Goal: Task Accomplishment & Management: Manage account settings

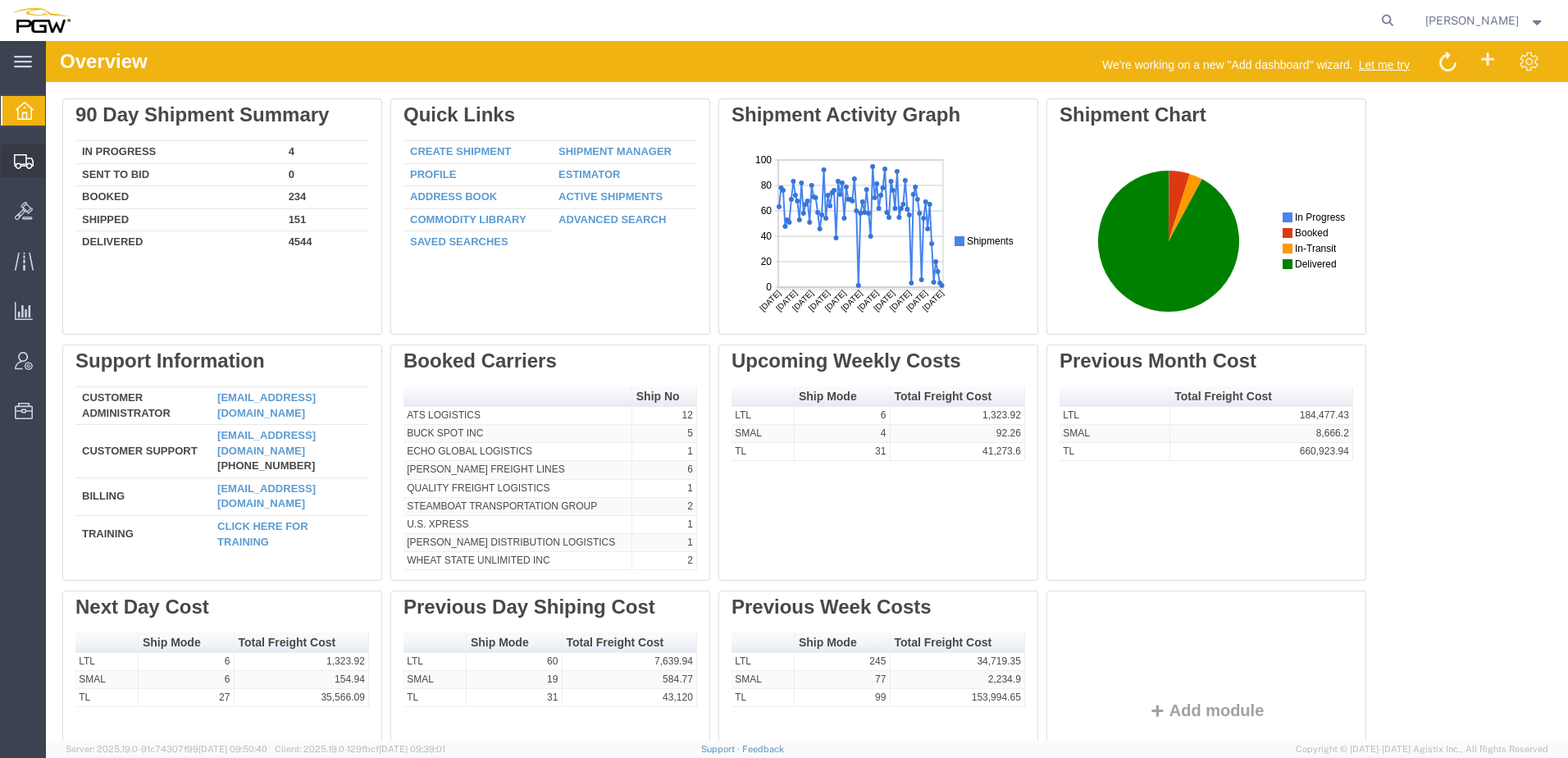
click at [0, 0] on span "Shipment Manager" at bounding box center [0, 0] width 0 height 0
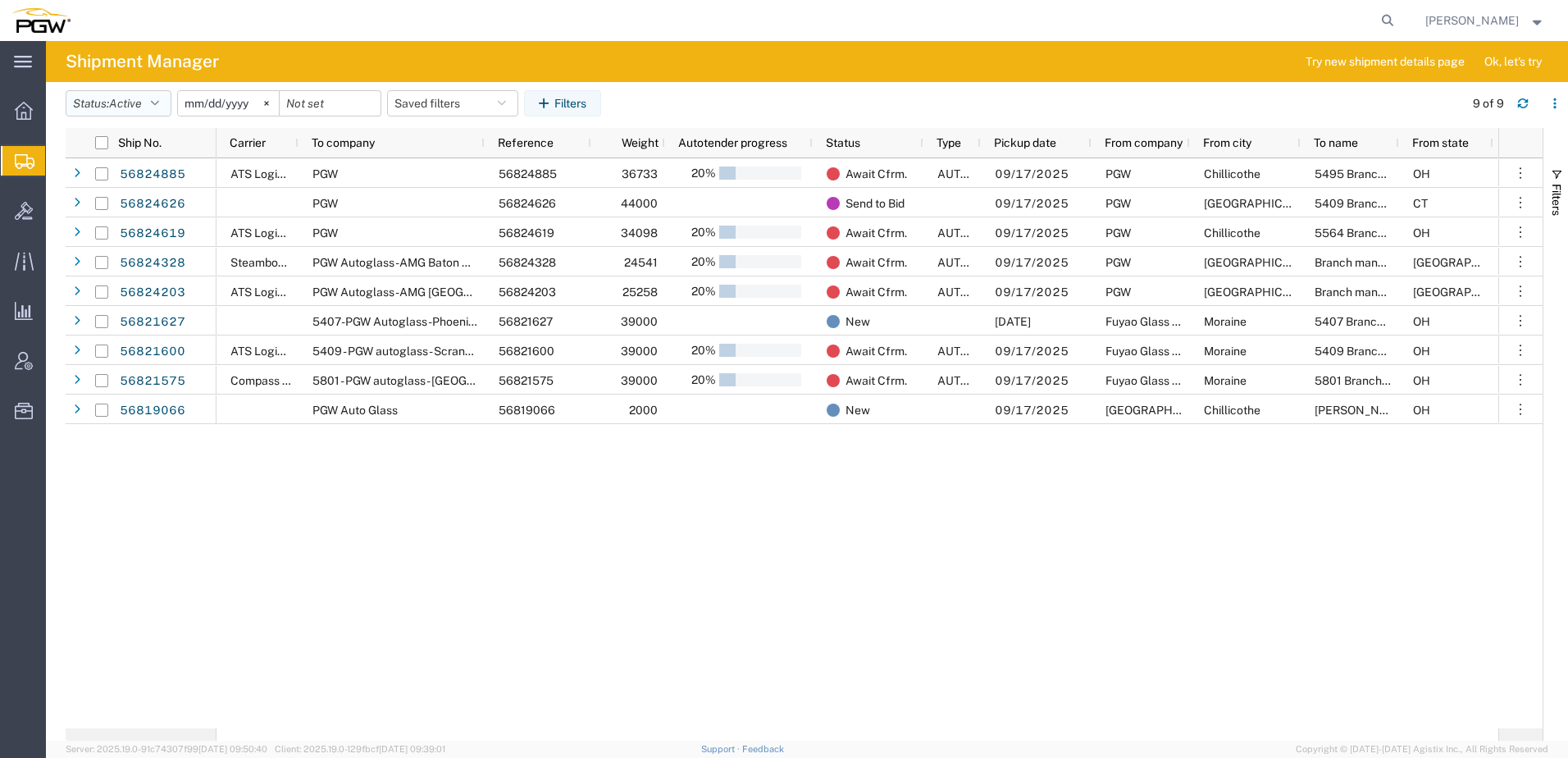
click at [118, 102] on span "Active" at bounding box center [126, 102] width 33 height 13
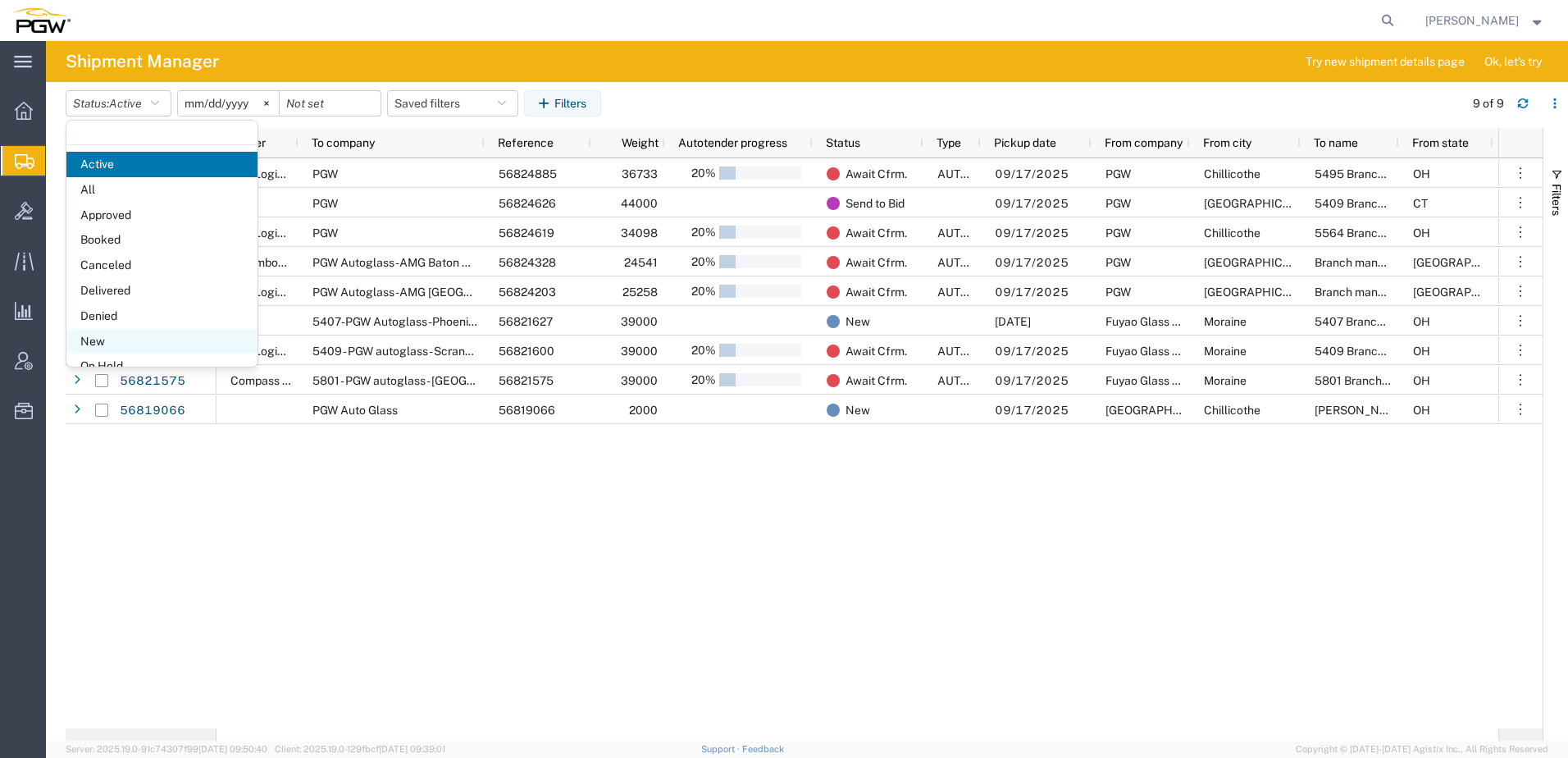
click at [121, 341] on span "New" at bounding box center [162, 342] width 191 height 25
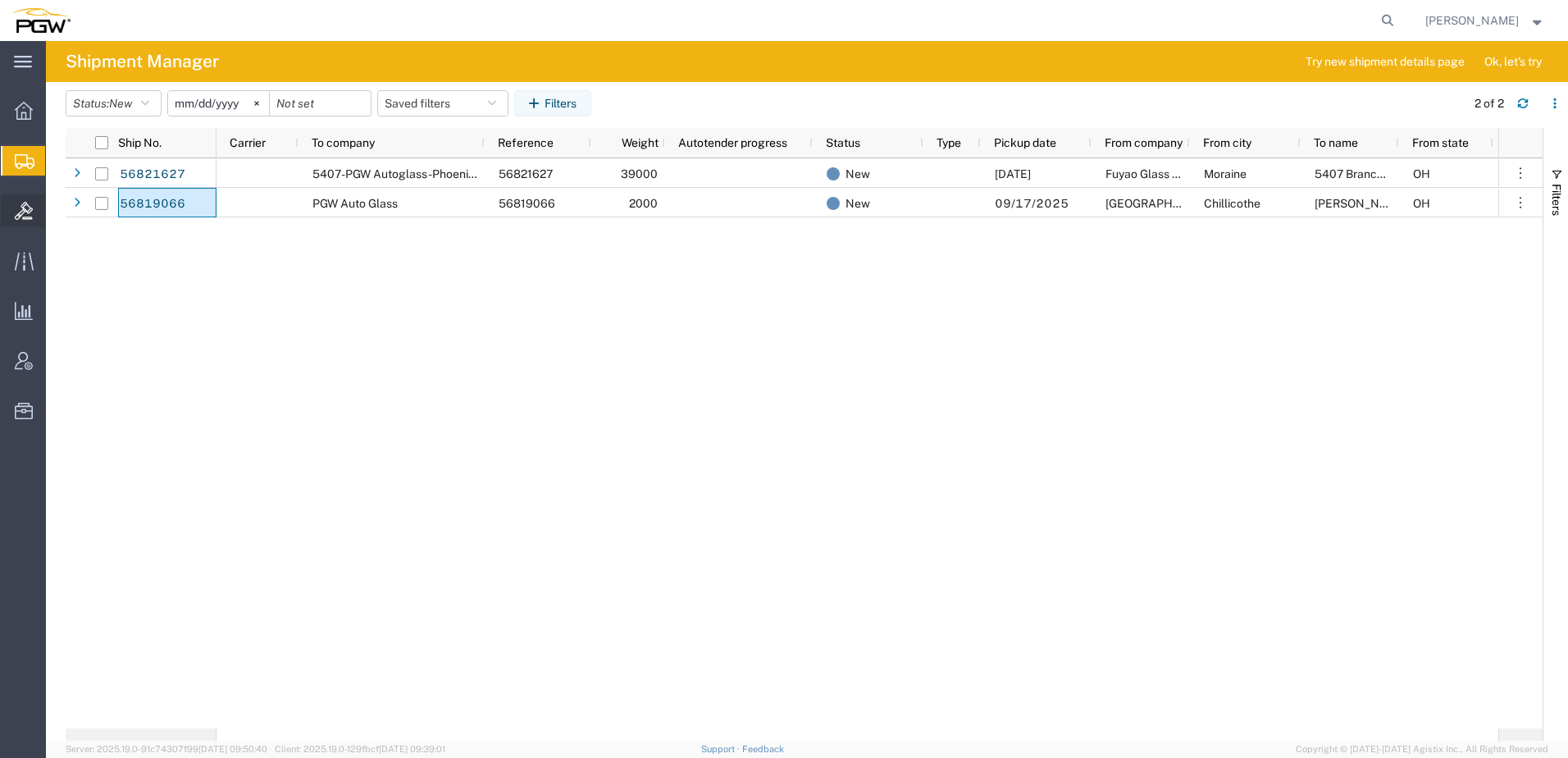
click at [19, 206] on icon at bounding box center [23, 210] width 18 height 18
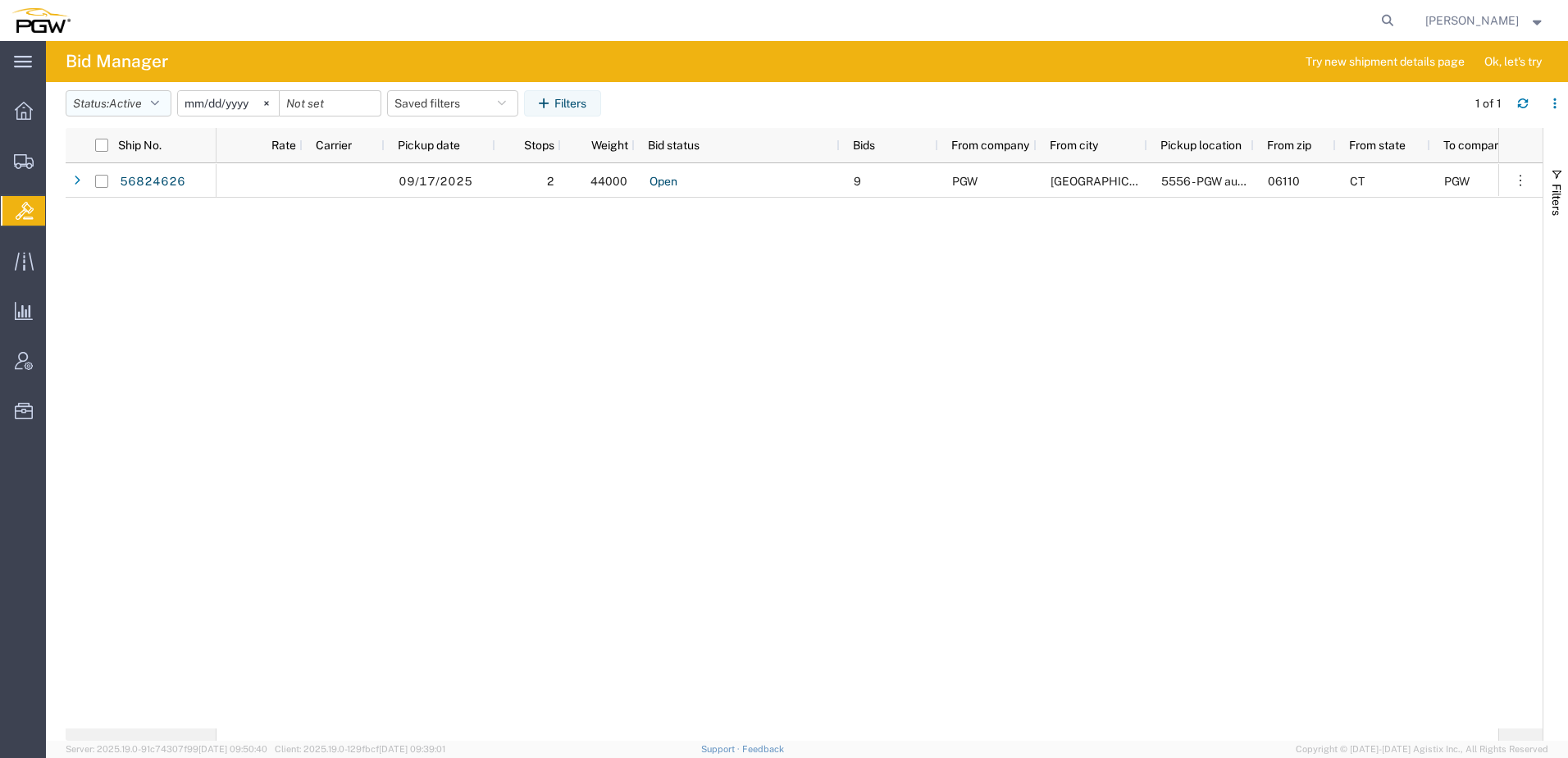
click at [135, 107] on span "Active" at bounding box center [126, 102] width 33 height 13
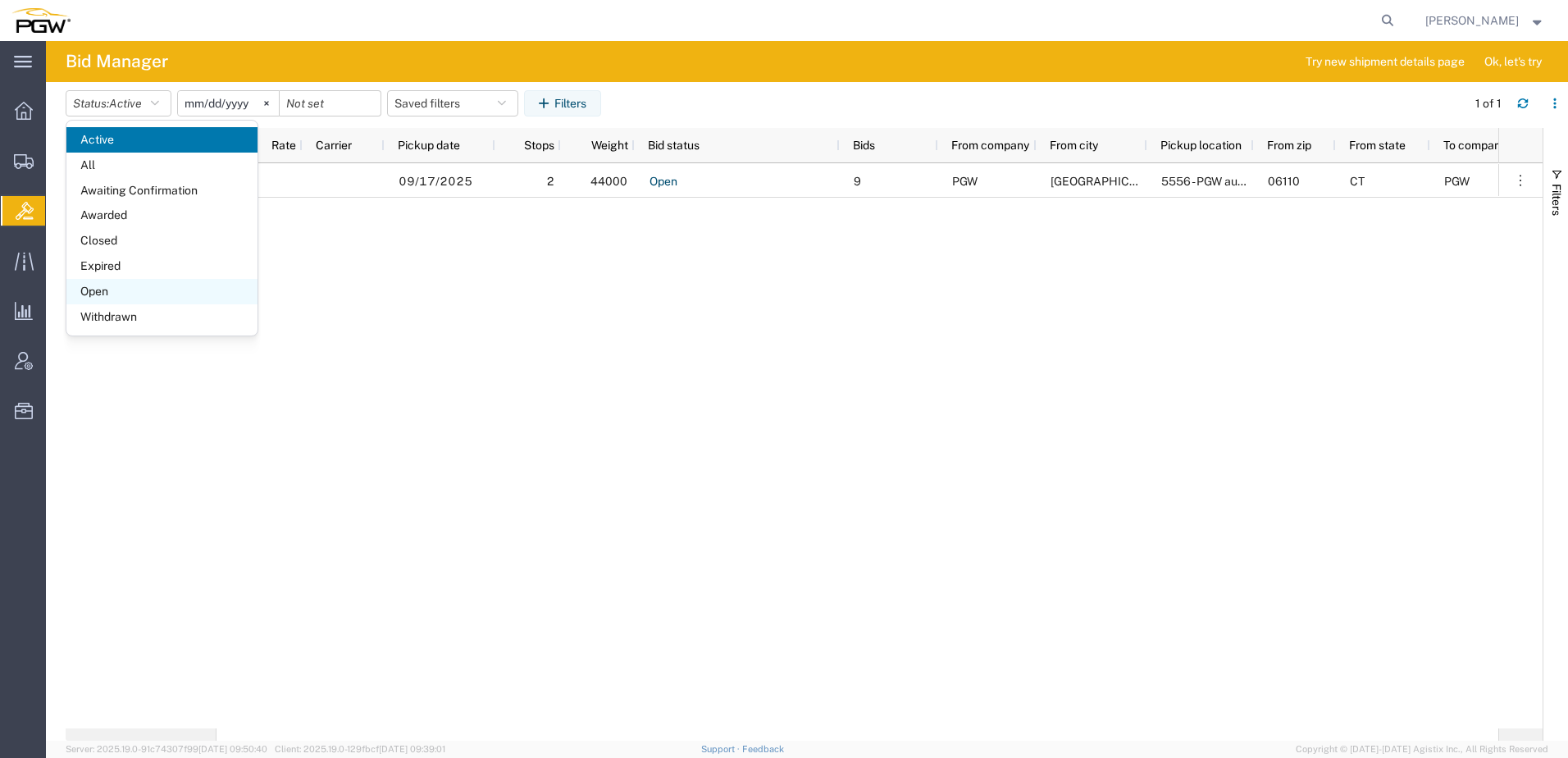
click at [86, 290] on span "Open" at bounding box center [162, 292] width 191 height 25
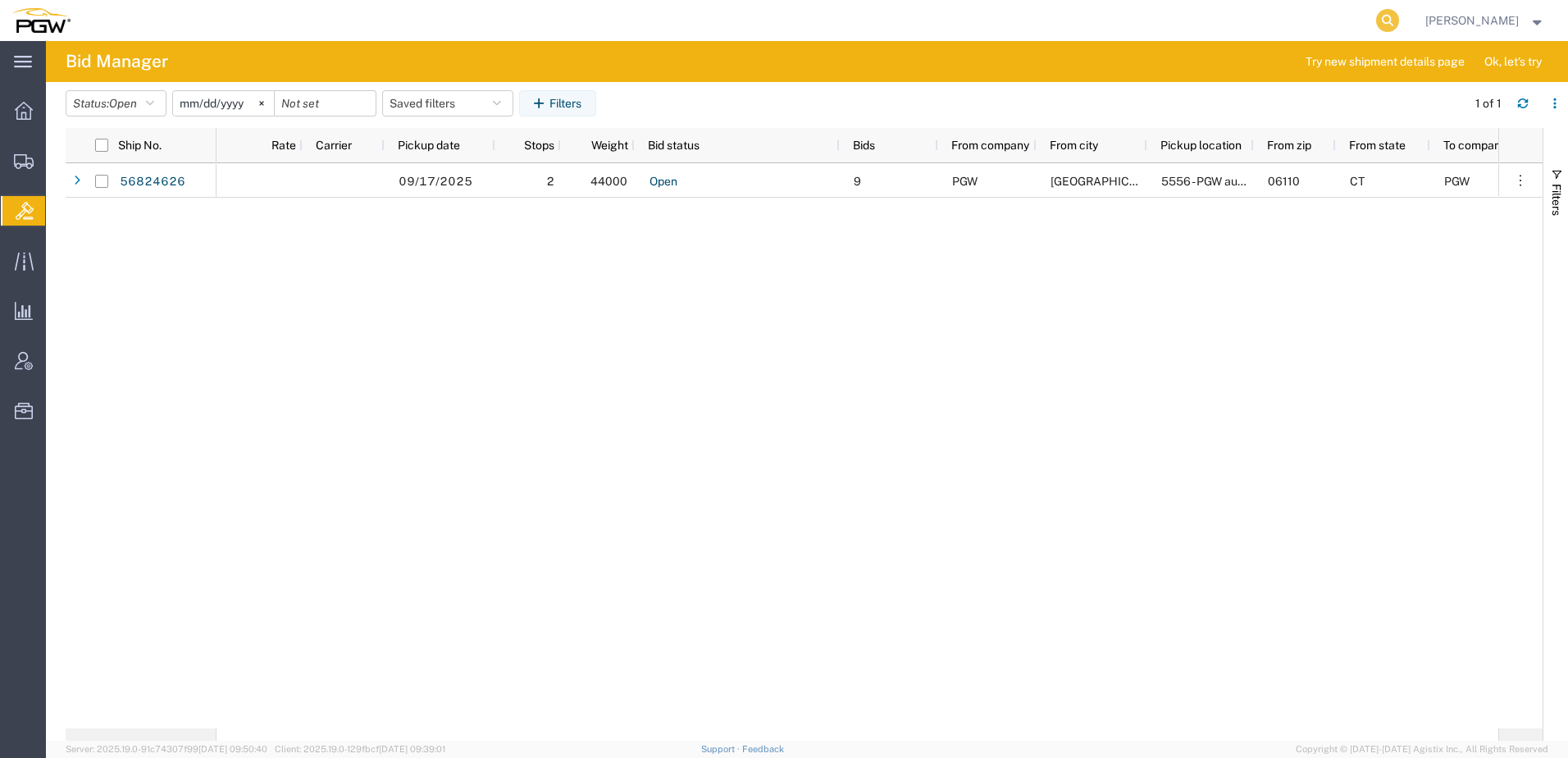
click at [1399, 23] on icon at bounding box center [1388, 20] width 23 height 23
click at [1038, 20] on input "search" at bounding box center [1127, 20] width 498 height 39
paste input "668258"
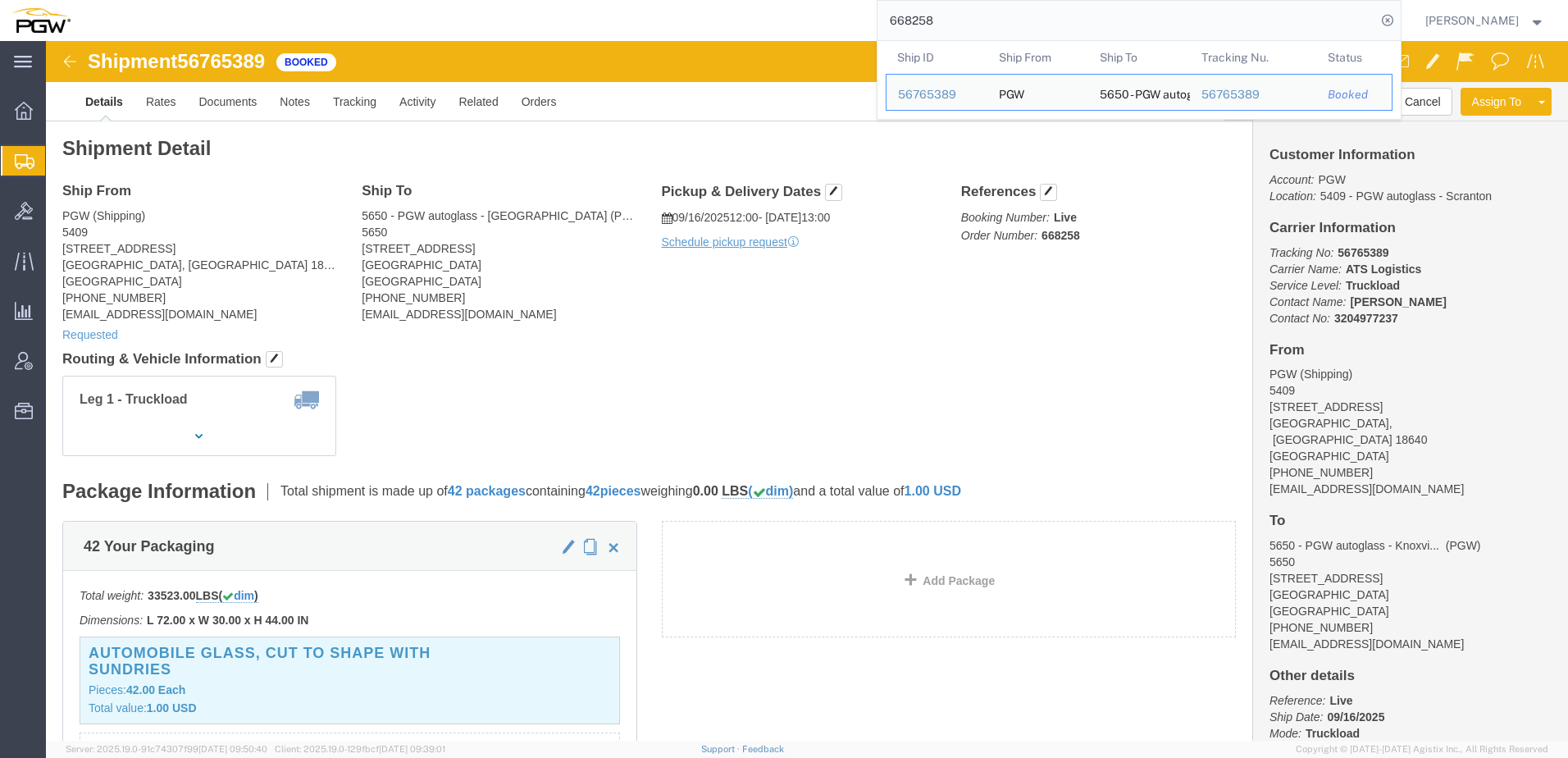
drag, startPoint x: 1135, startPoint y: 28, endPoint x: 70, endPoint y: -79, distance: 1070.4
click at [70, 0] on html "main_menu Created with Sketch. Collapse Menu Overview Shipments Shipment Manage…" at bounding box center [784, 379] width 1568 height 758
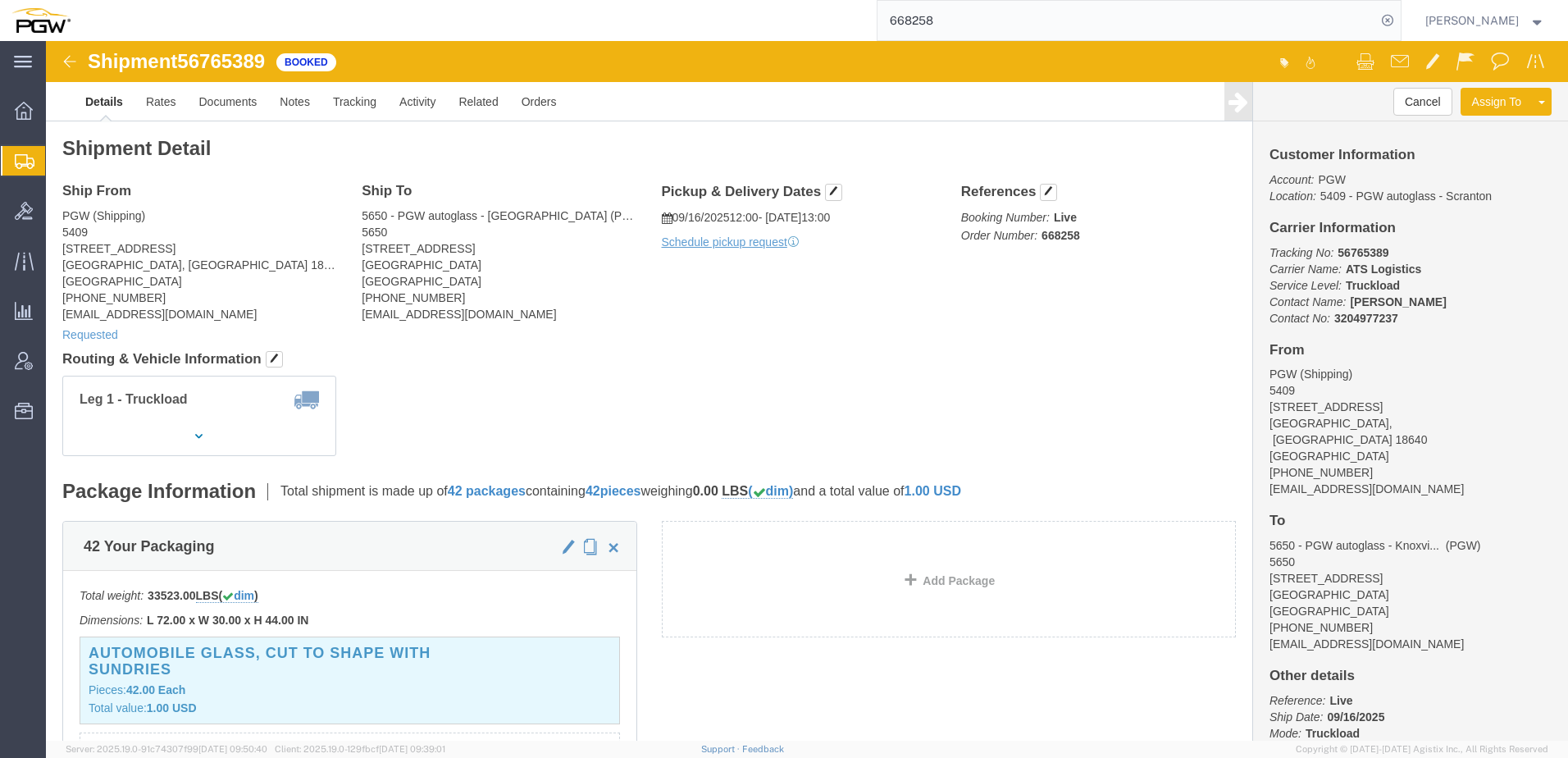
paste input "5679420"
type input "56794208"
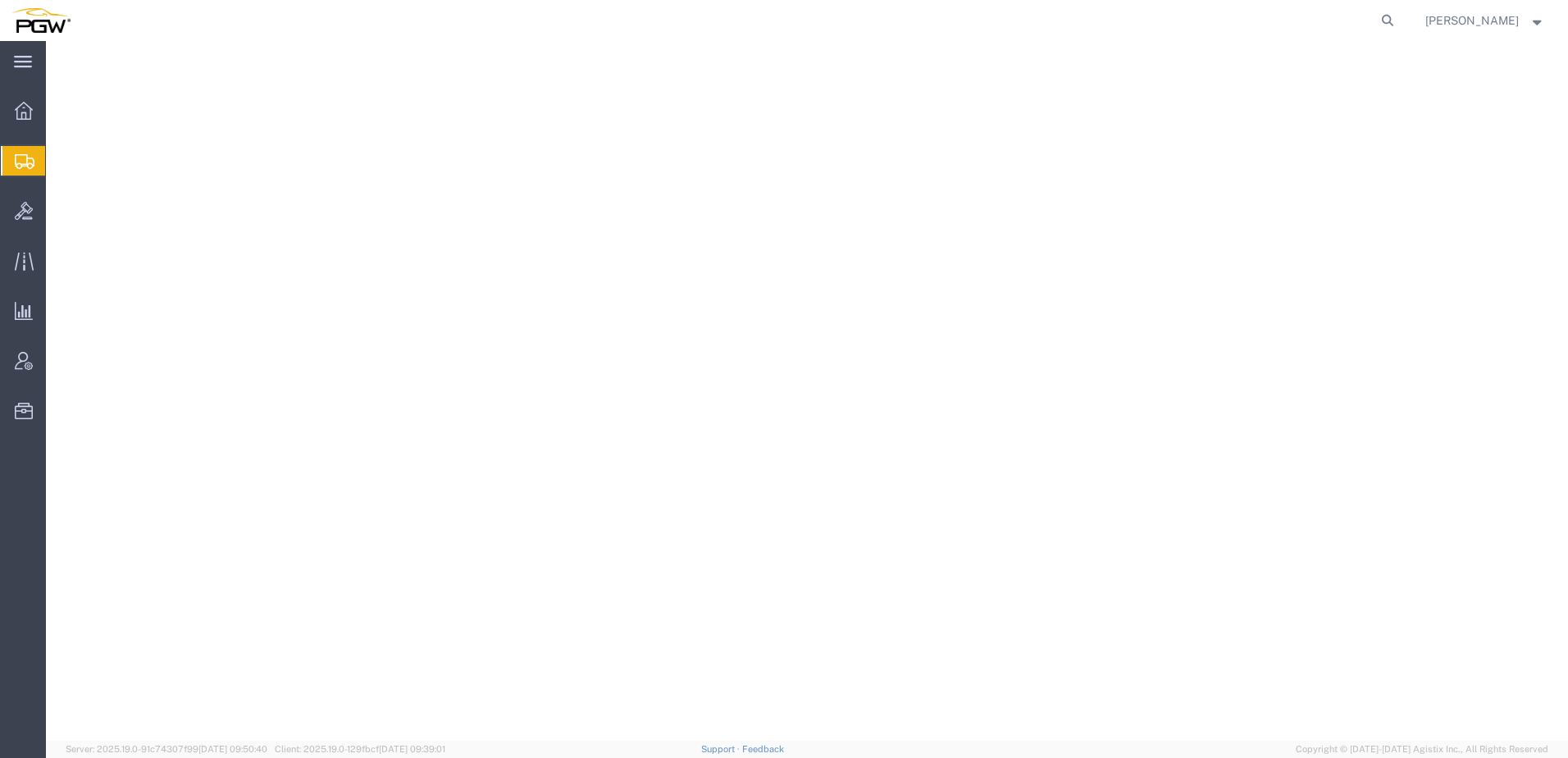
select select
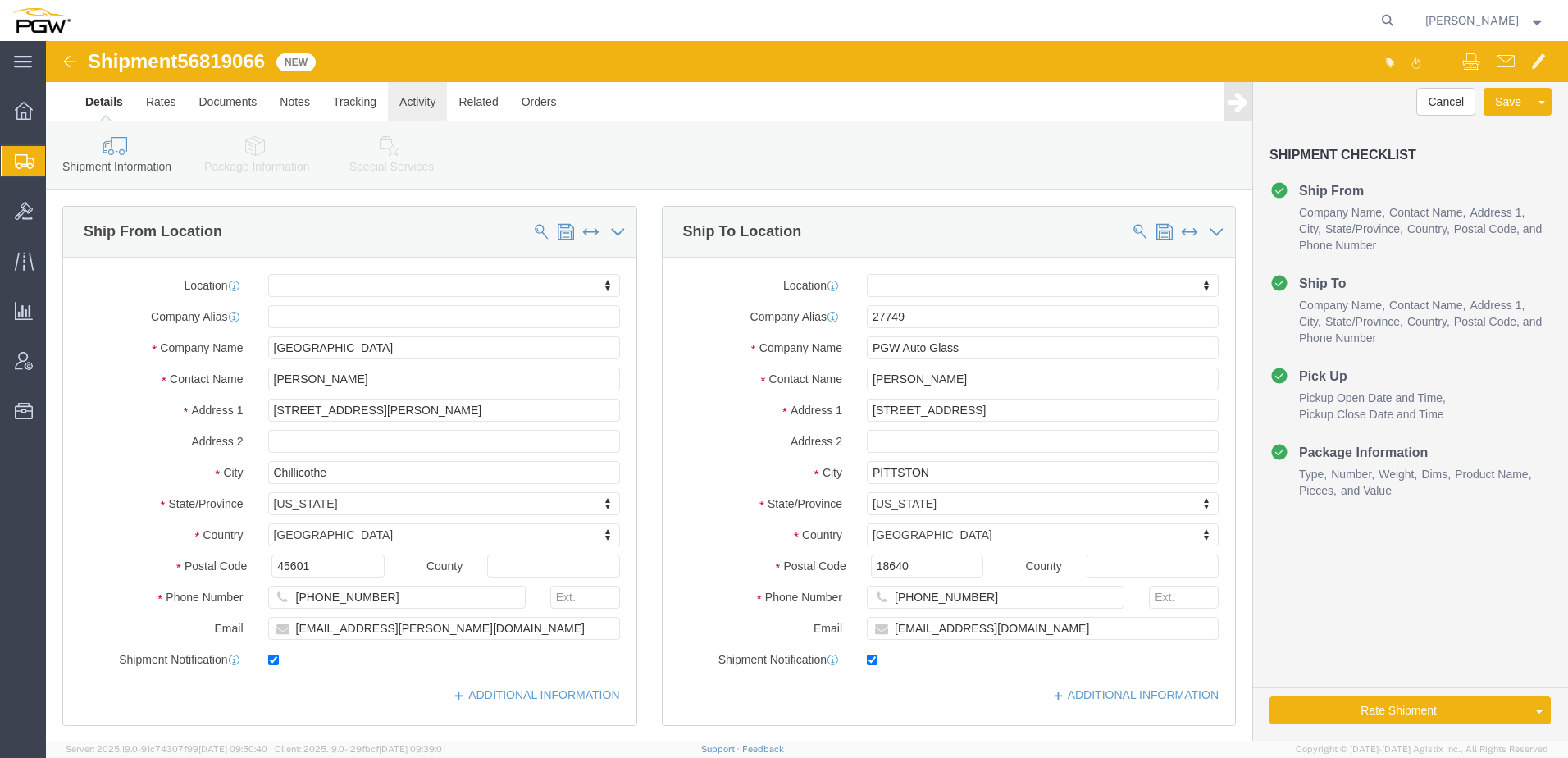
click link "Activity"
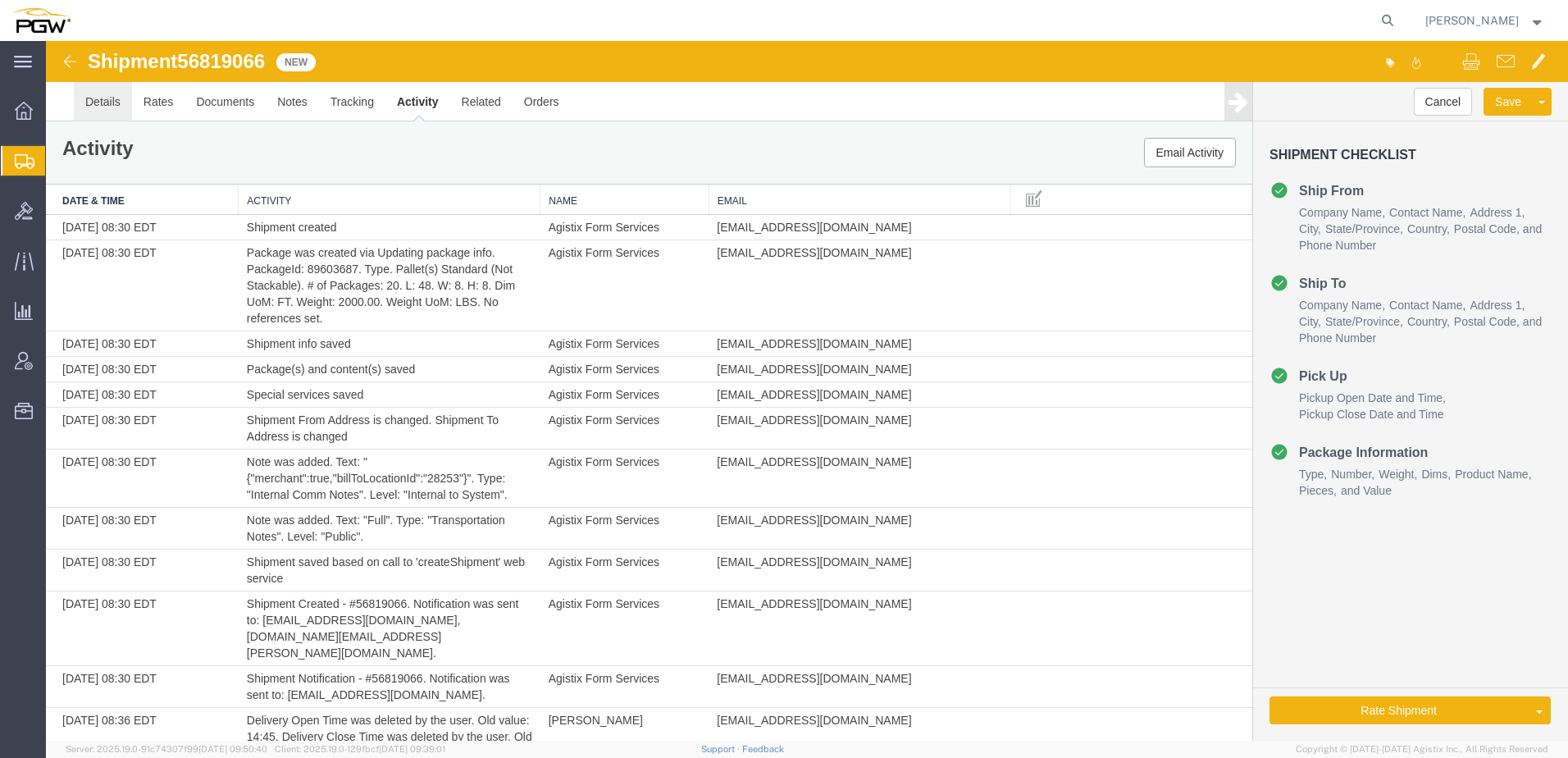
click at [99, 104] on link "Details" at bounding box center [103, 101] width 58 height 39
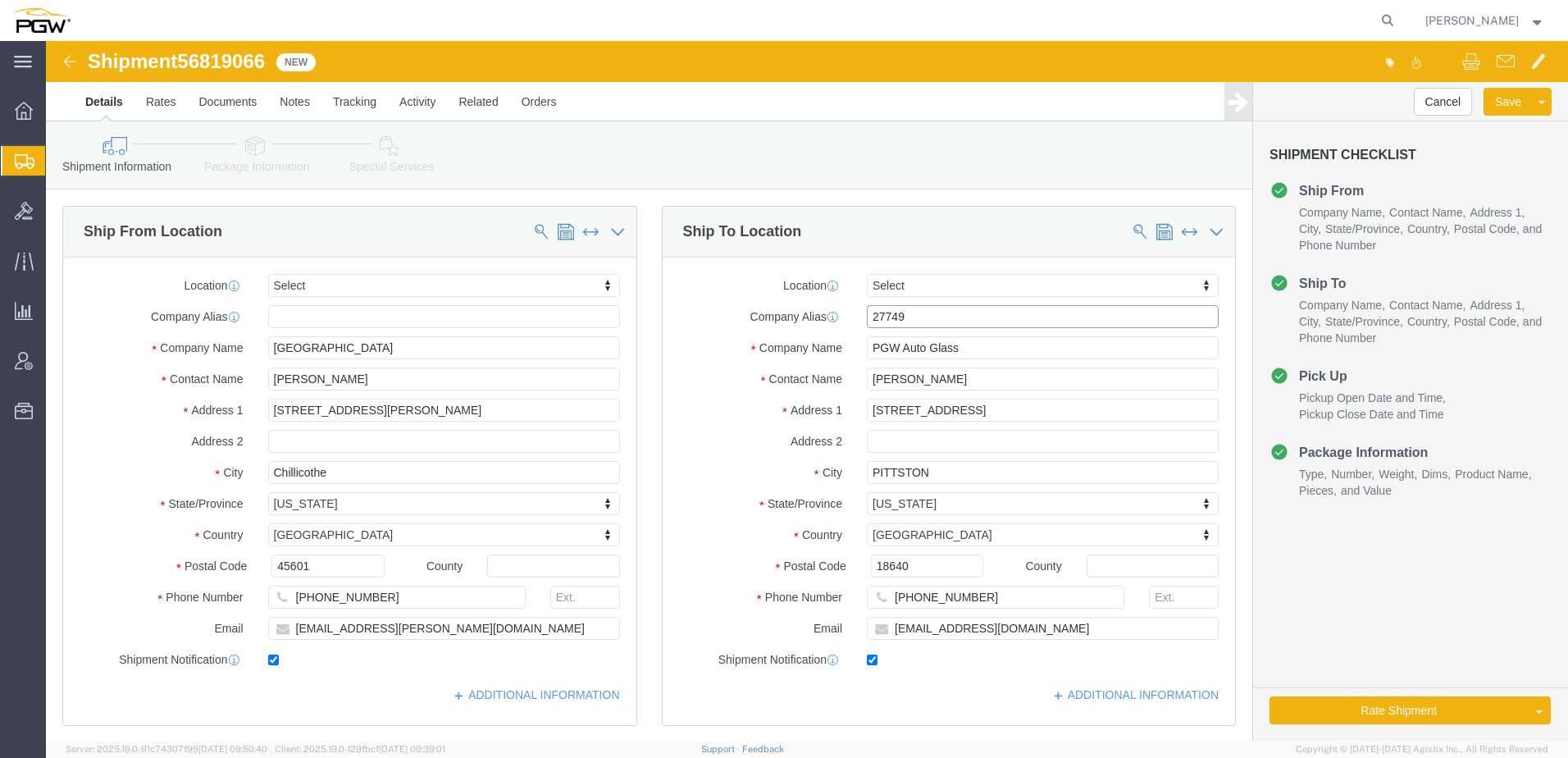
drag, startPoint x: 865, startPoint y: 277, endPoint x: 638, endPoint y: 266, distance: 227.3
click div "Company Alias 27749"
click label
click input "checkbox"
checkbox input "false"
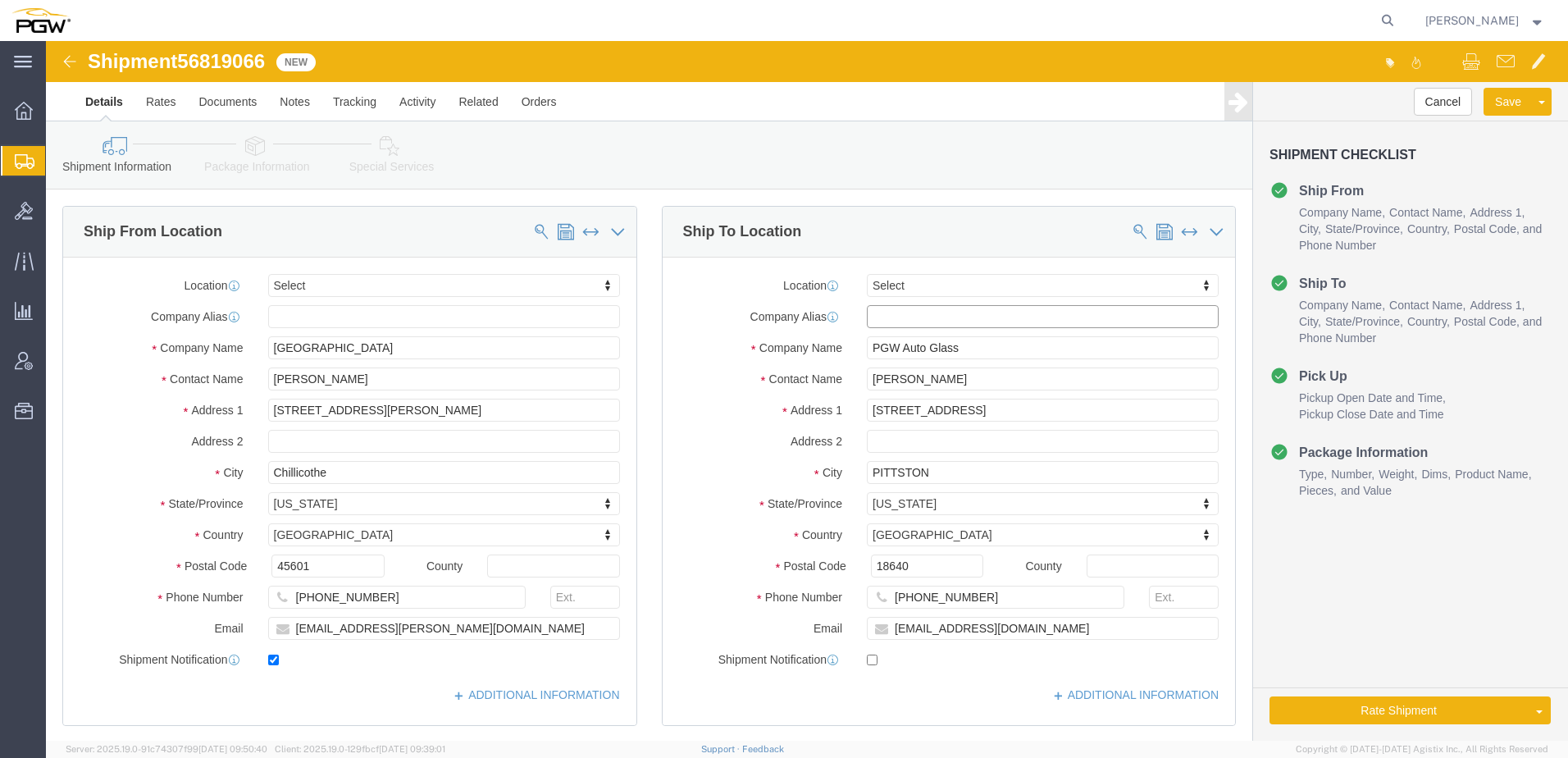
click input "text"
type input "5407"
type input "5409"
select select "61931"
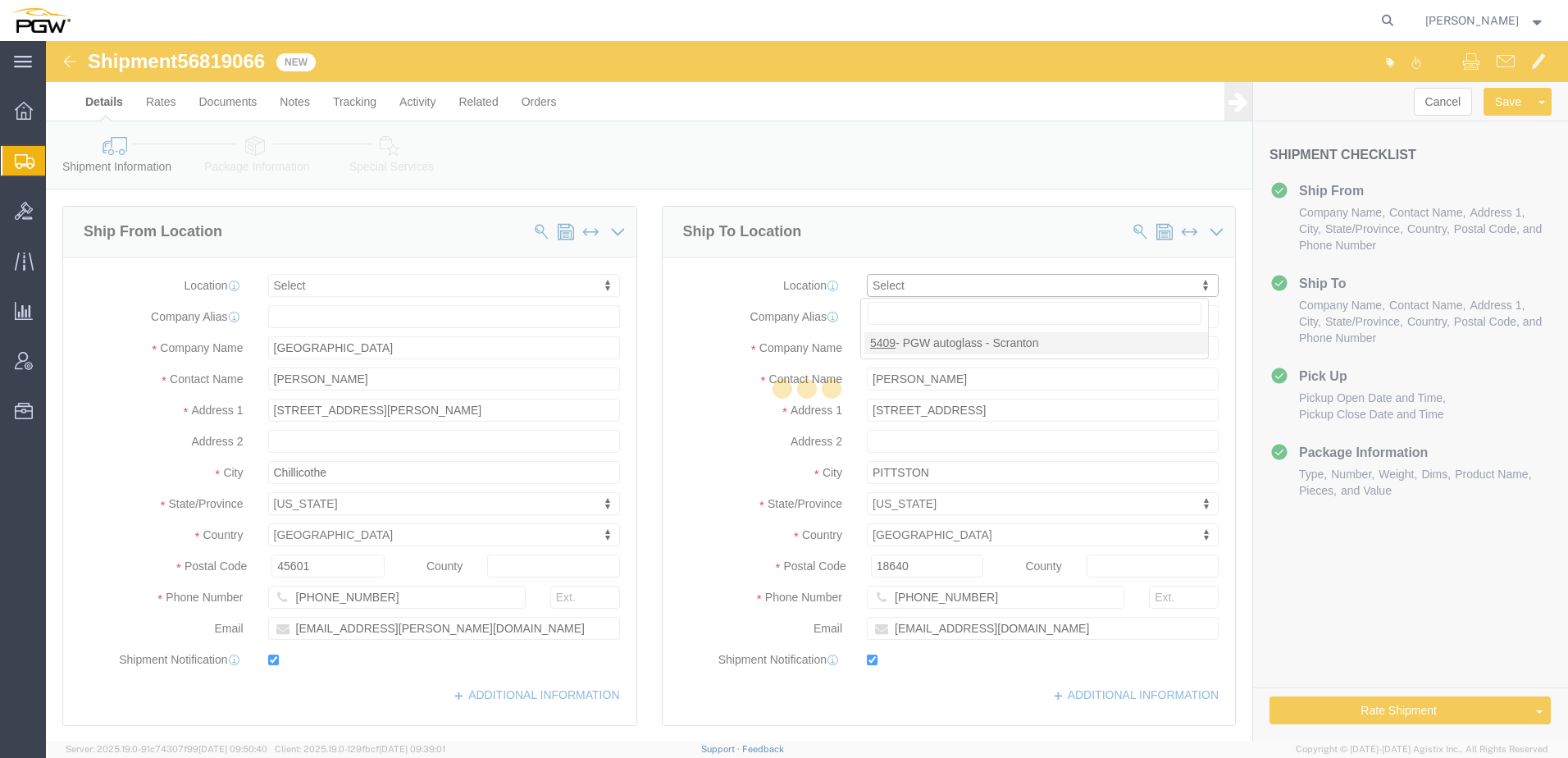
type input "5409"
type input "PGW"
type input "5409 Branch Manager"
type input "Pittston"
type input "[PHONE_NUMBER]"
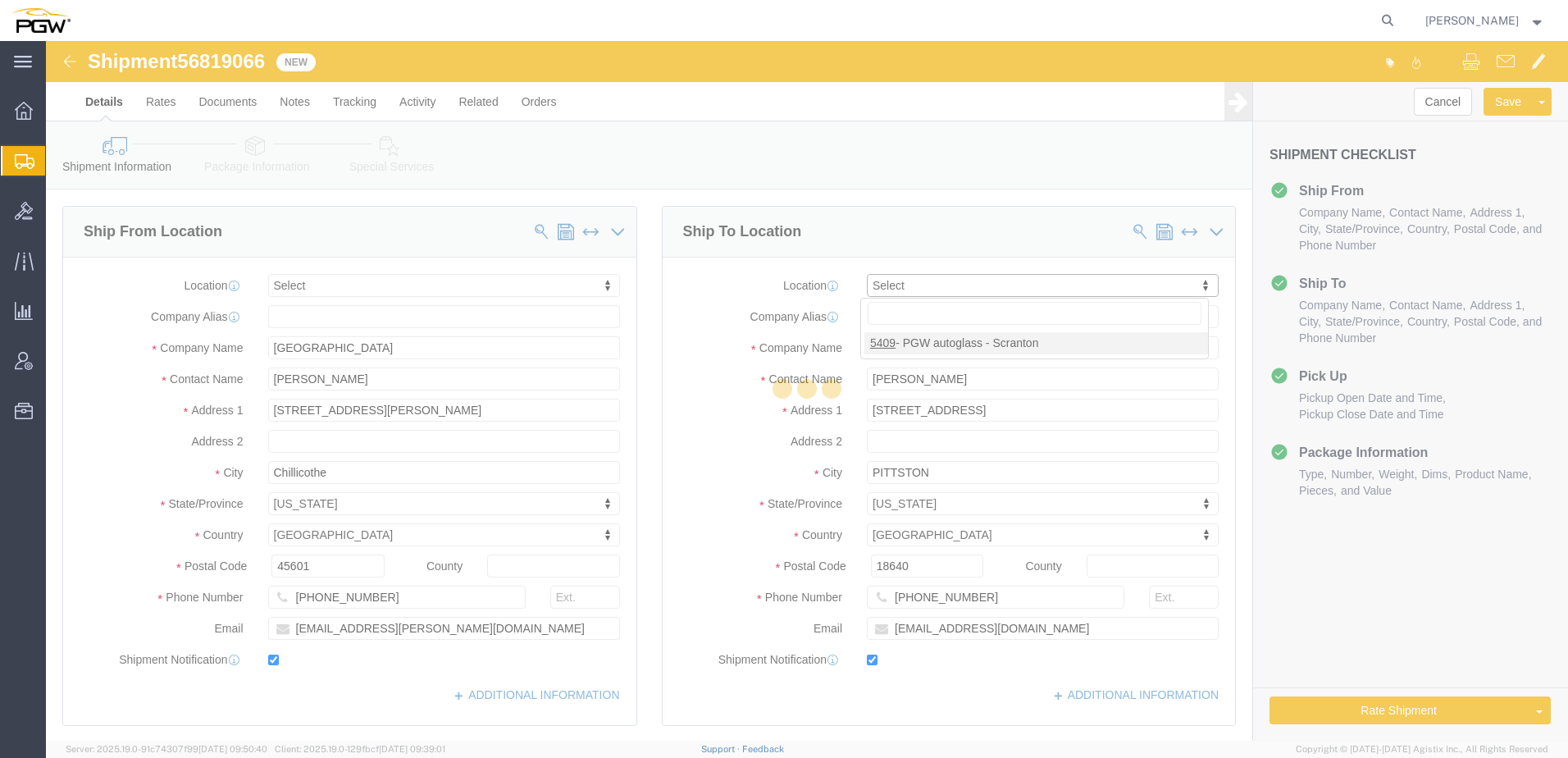
type input "[EMAIL_ADDRESS][DOMAIN_NAME]"
checkbox input "true"
select select "PA"
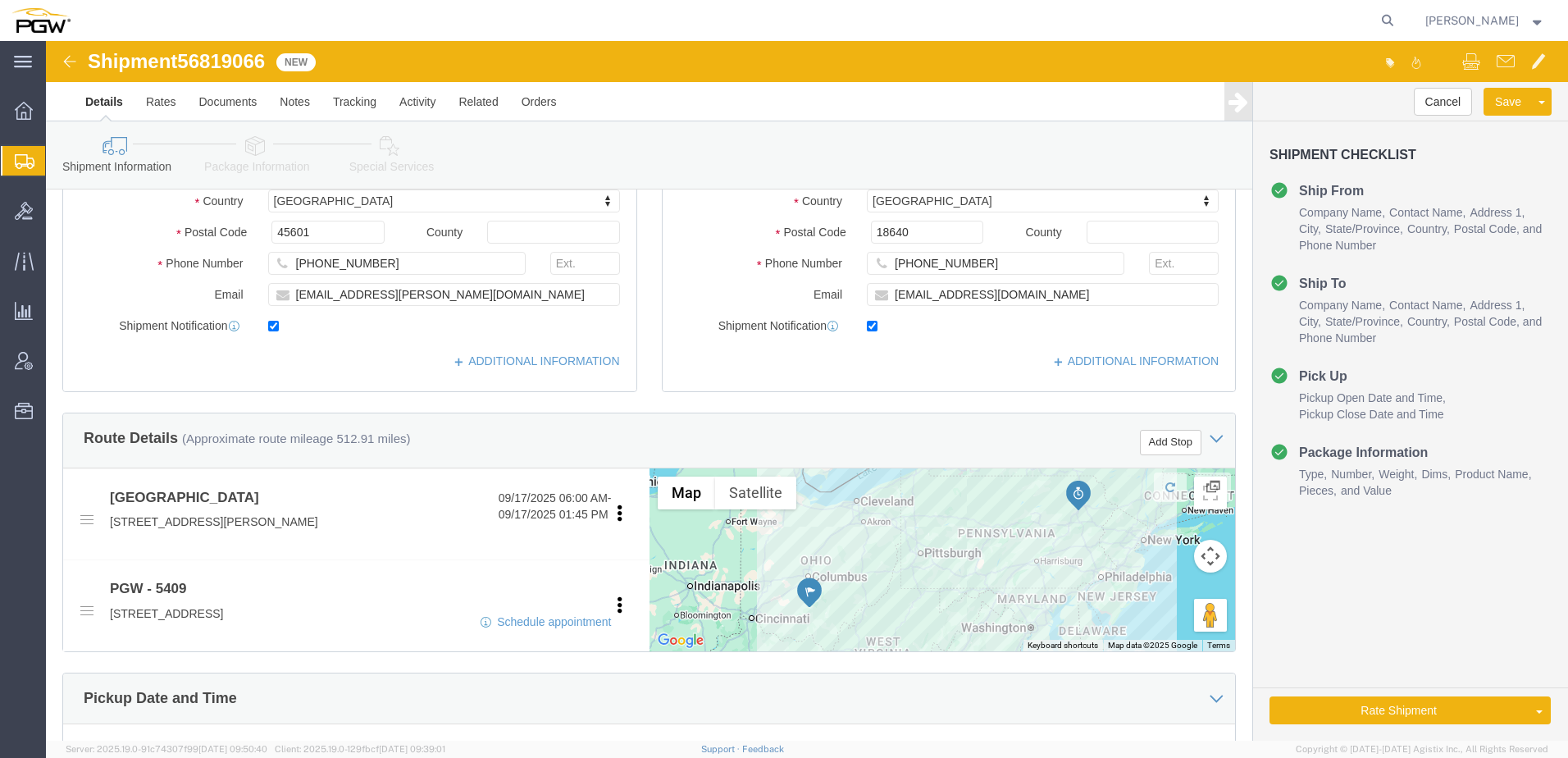
scroll to position [328, 0]
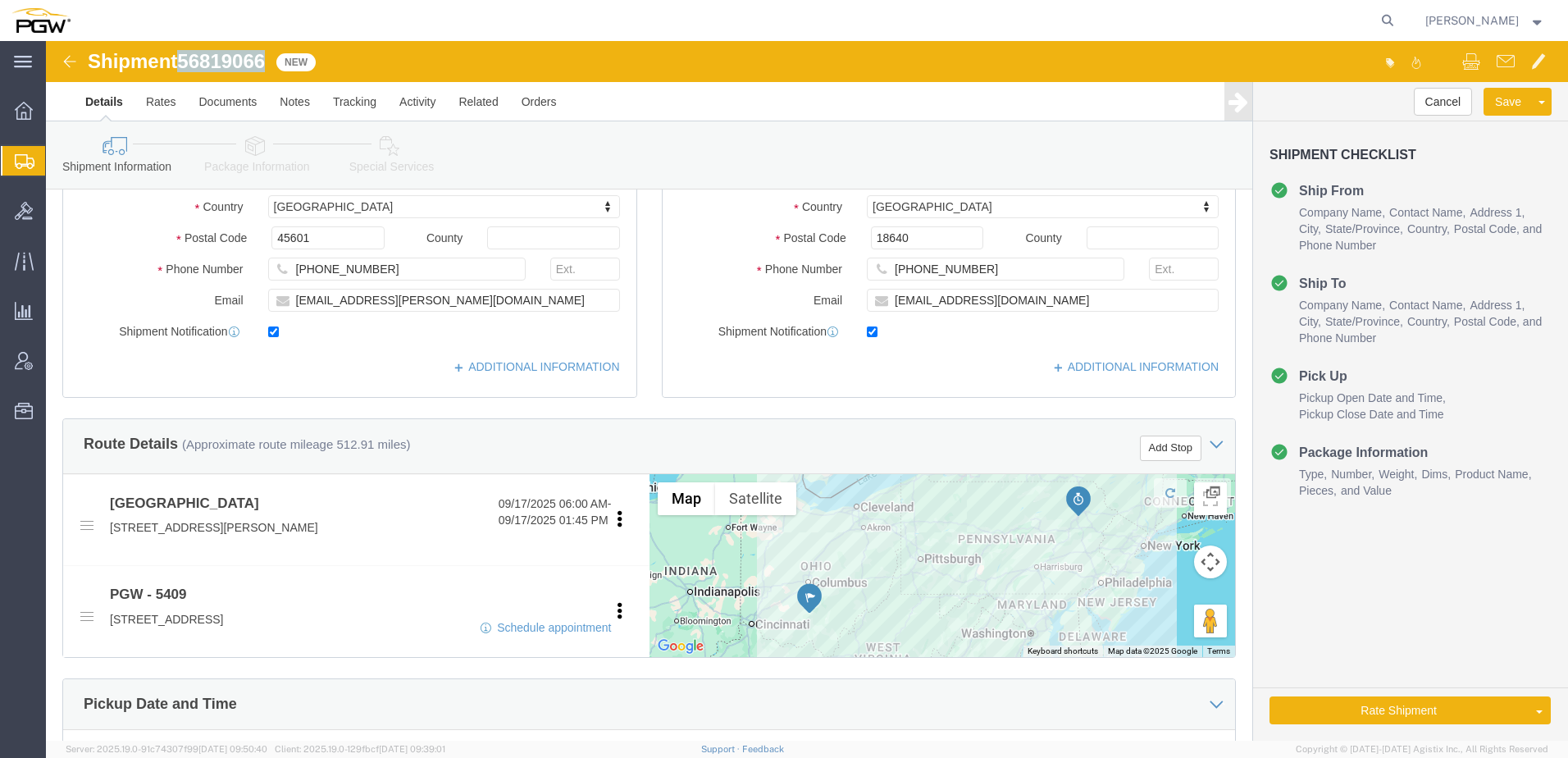
drag, startPoint x: 140, startPoint y: 21, endPoint x: 227, endPoint y: 17, distance: 87.1
click div "Shipment 56819066 12 of 12 New"
copy span "56819066"
click button "Save"
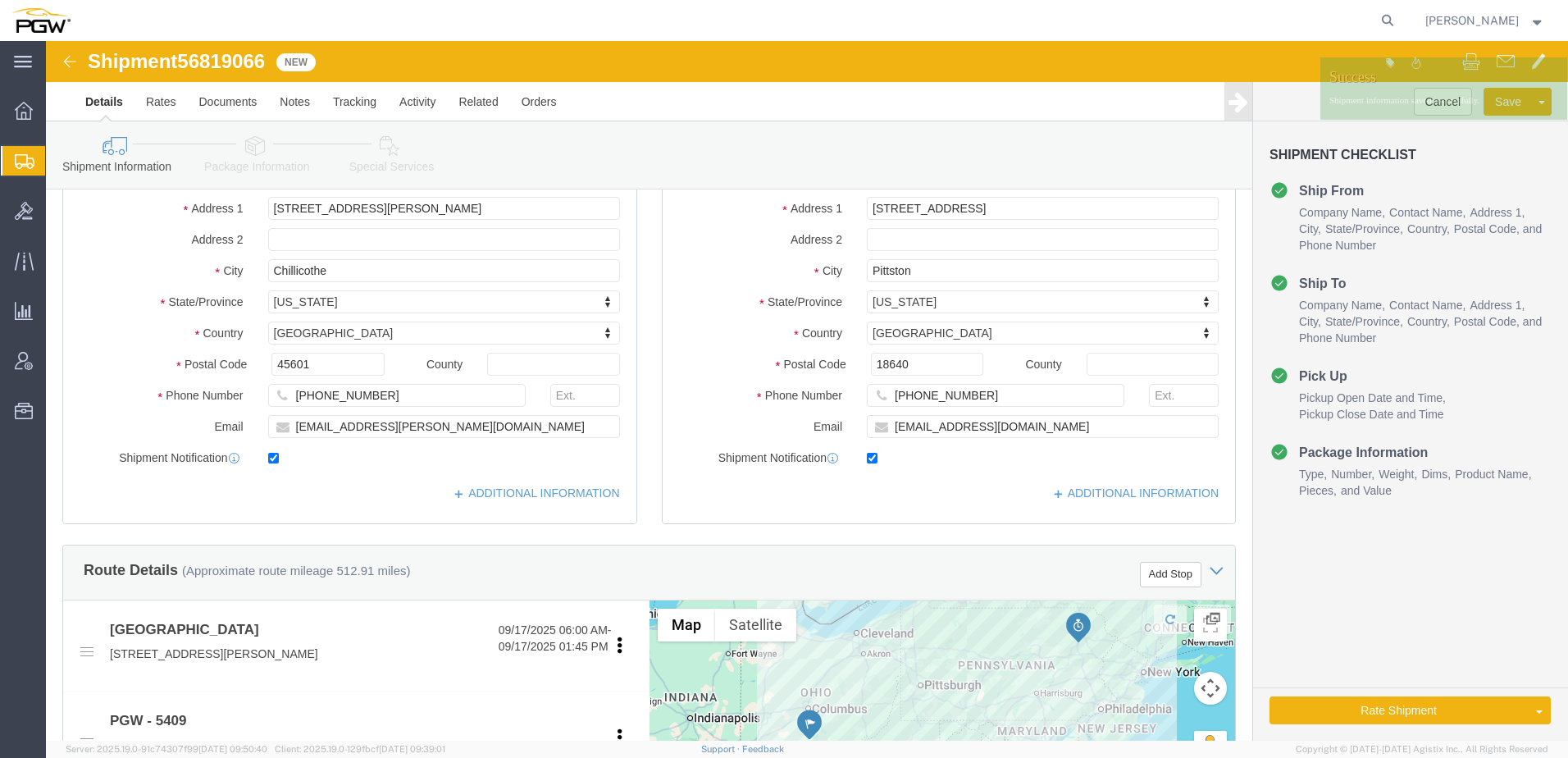
scroll to position [0, 0]
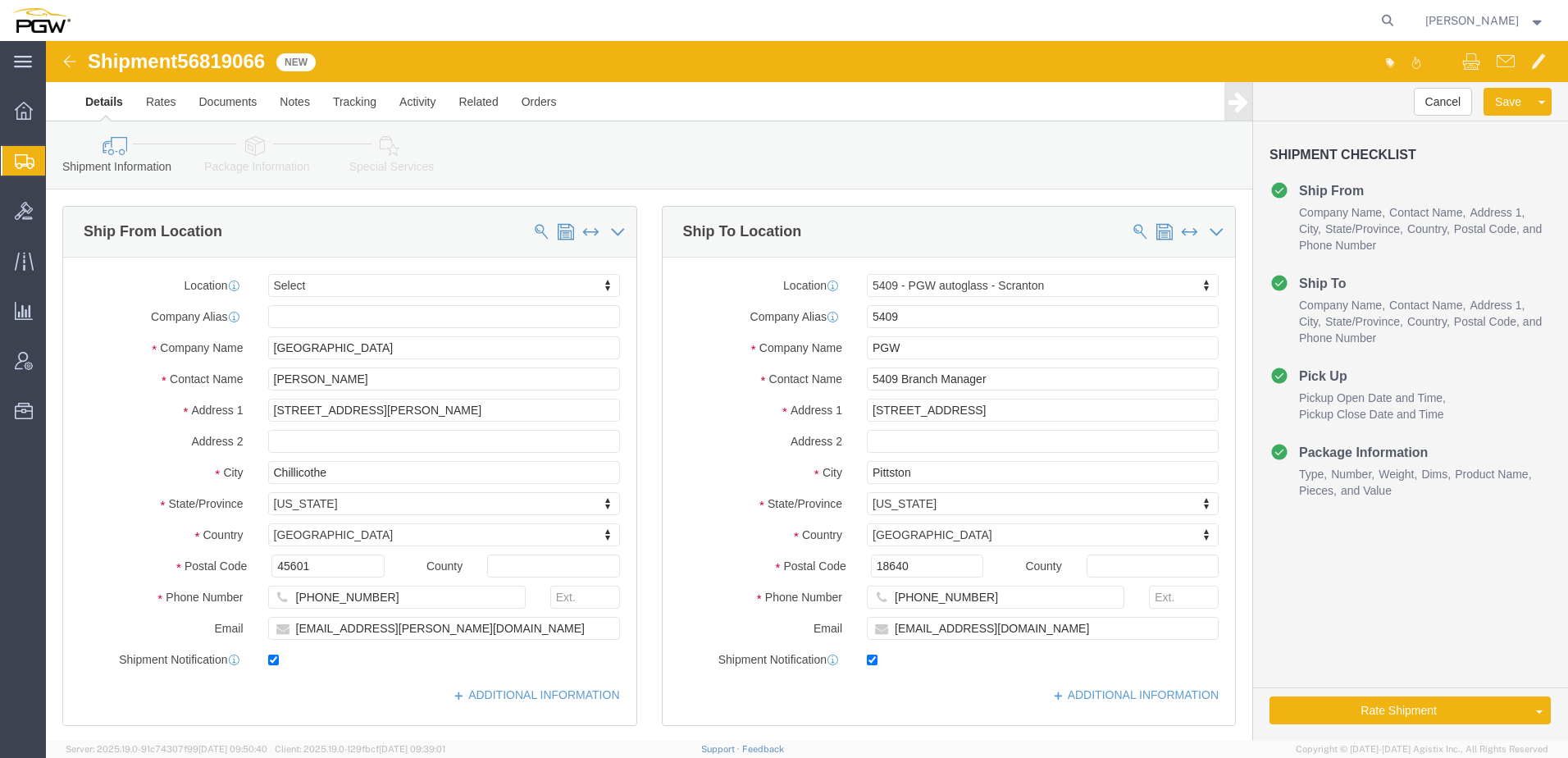
click link "Package Information"
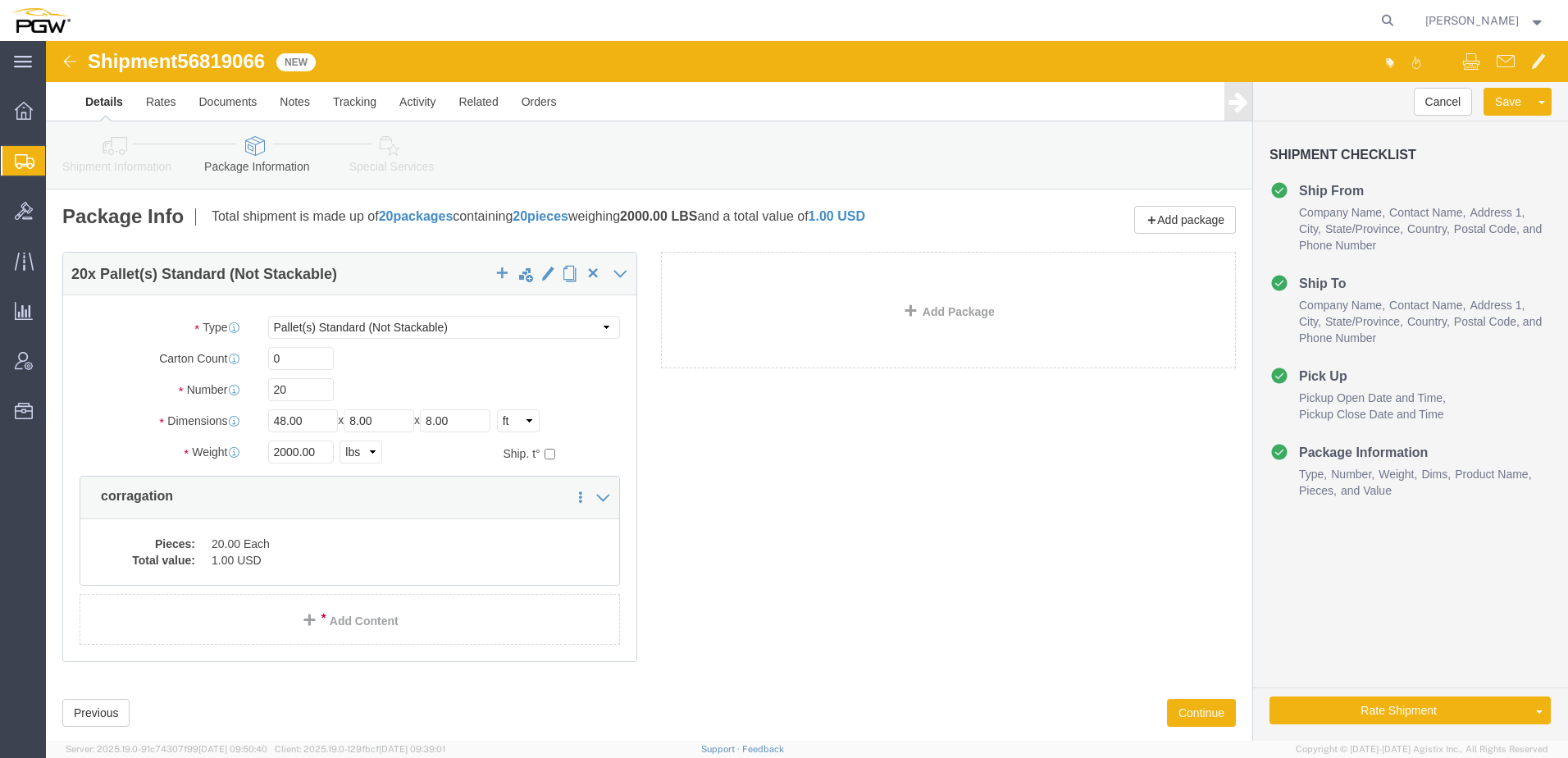
click icon
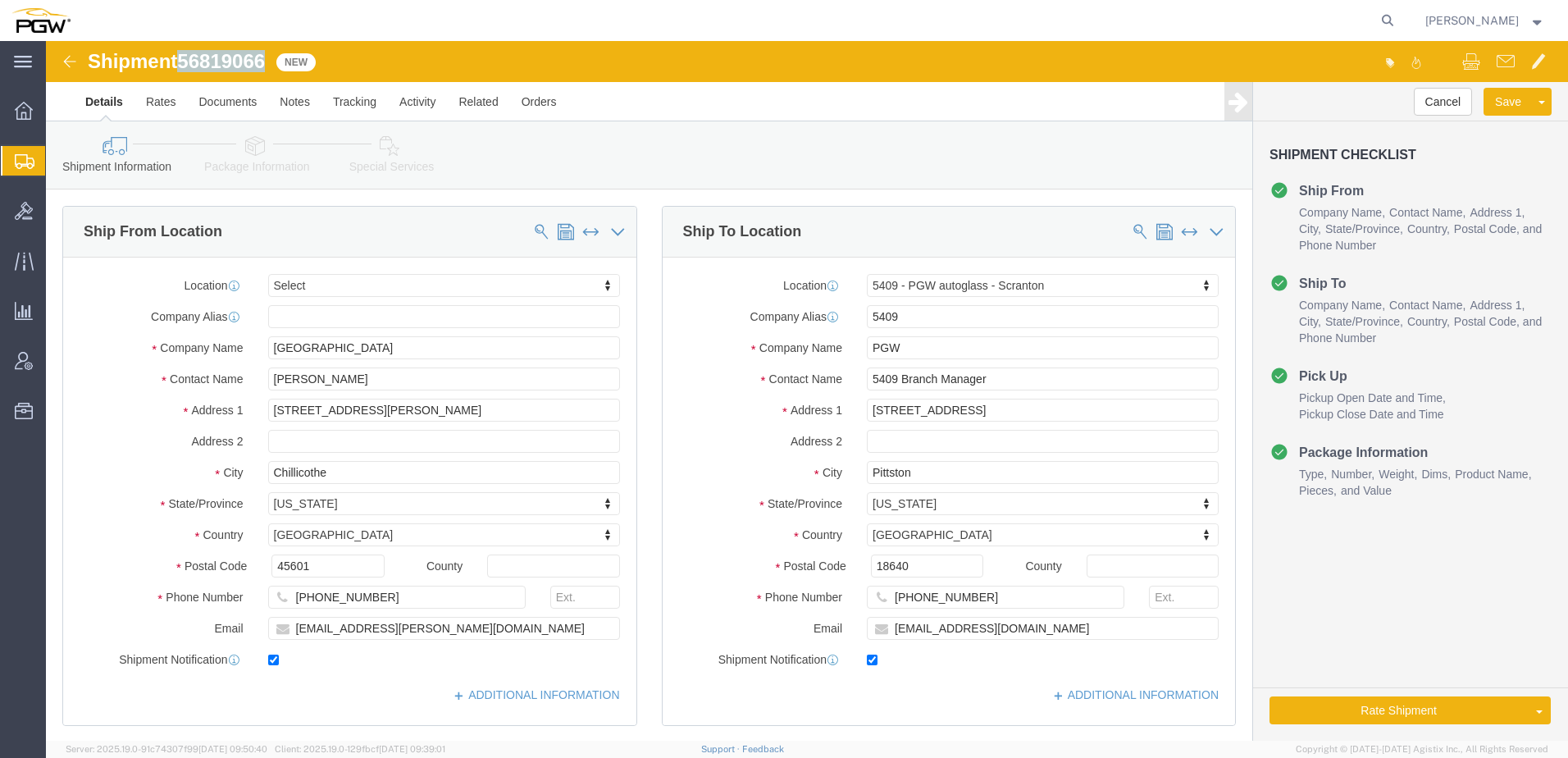
drag, startPoint x: 142, startPoint y: 23, endPoint x: 225, endPoint y: 22, distance: 83.0
click div "Shipment 56819066 12 of 12 New"
copy span "56819066"
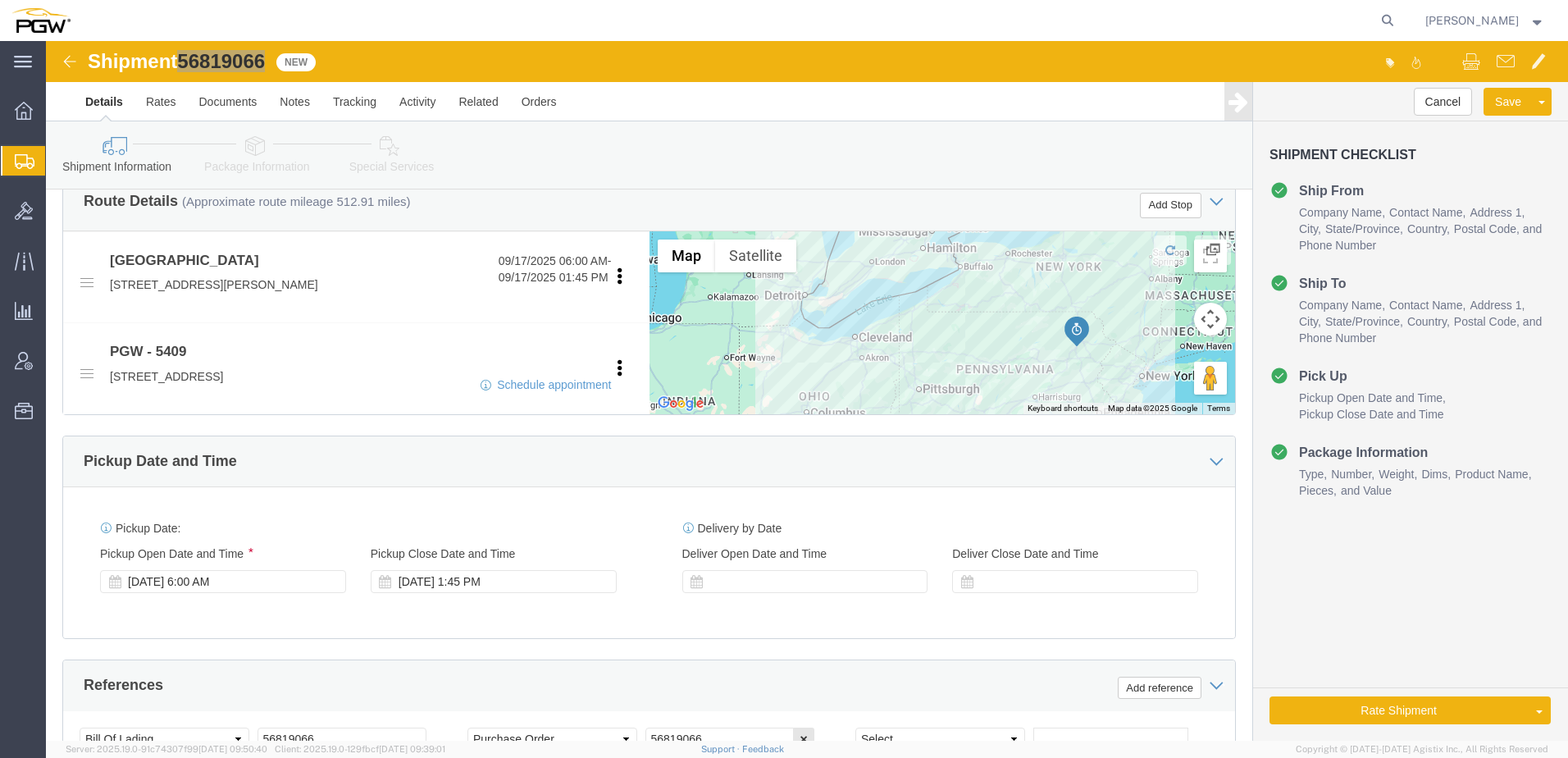
scroll to position [738, 0]
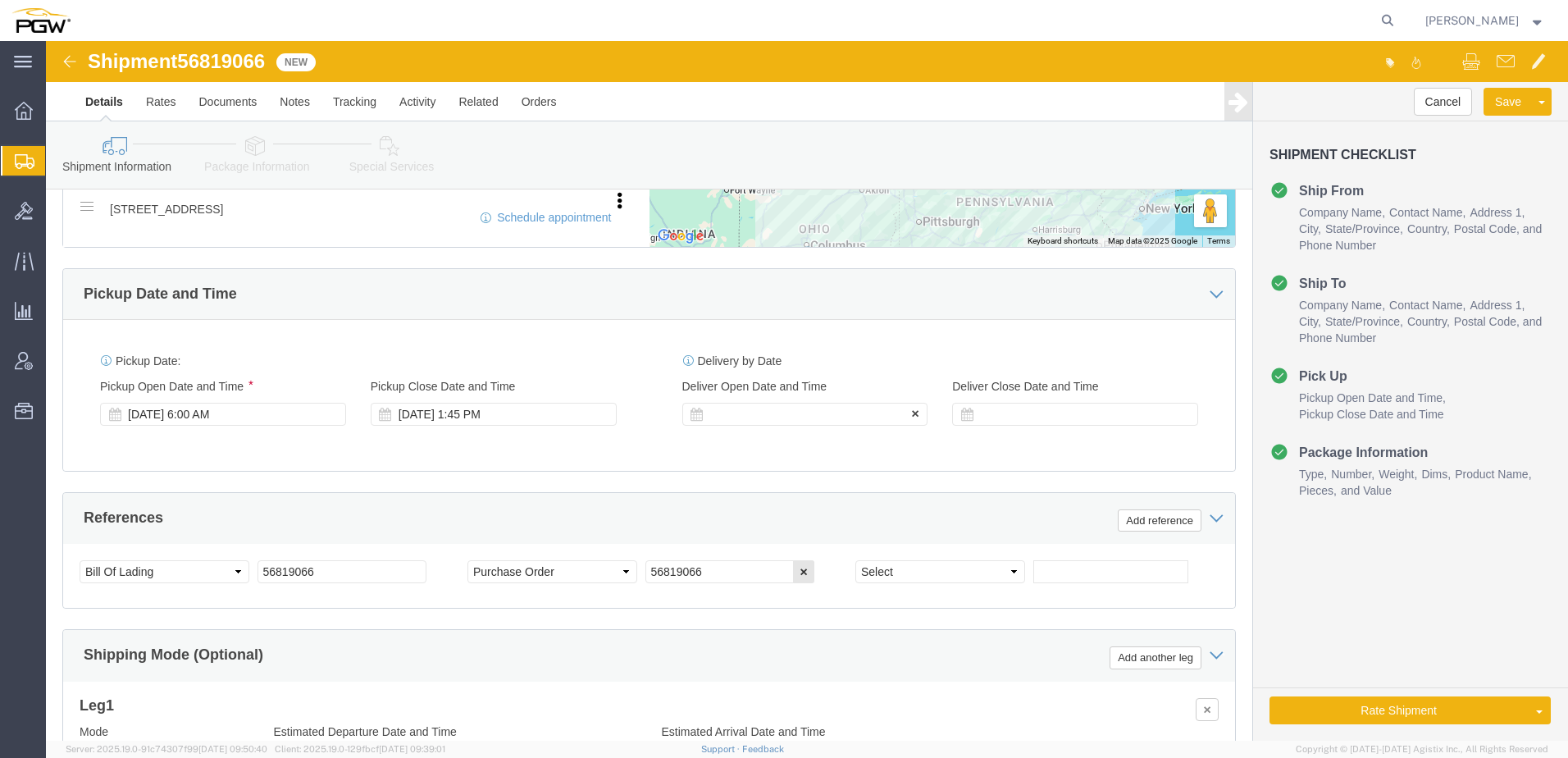
click div
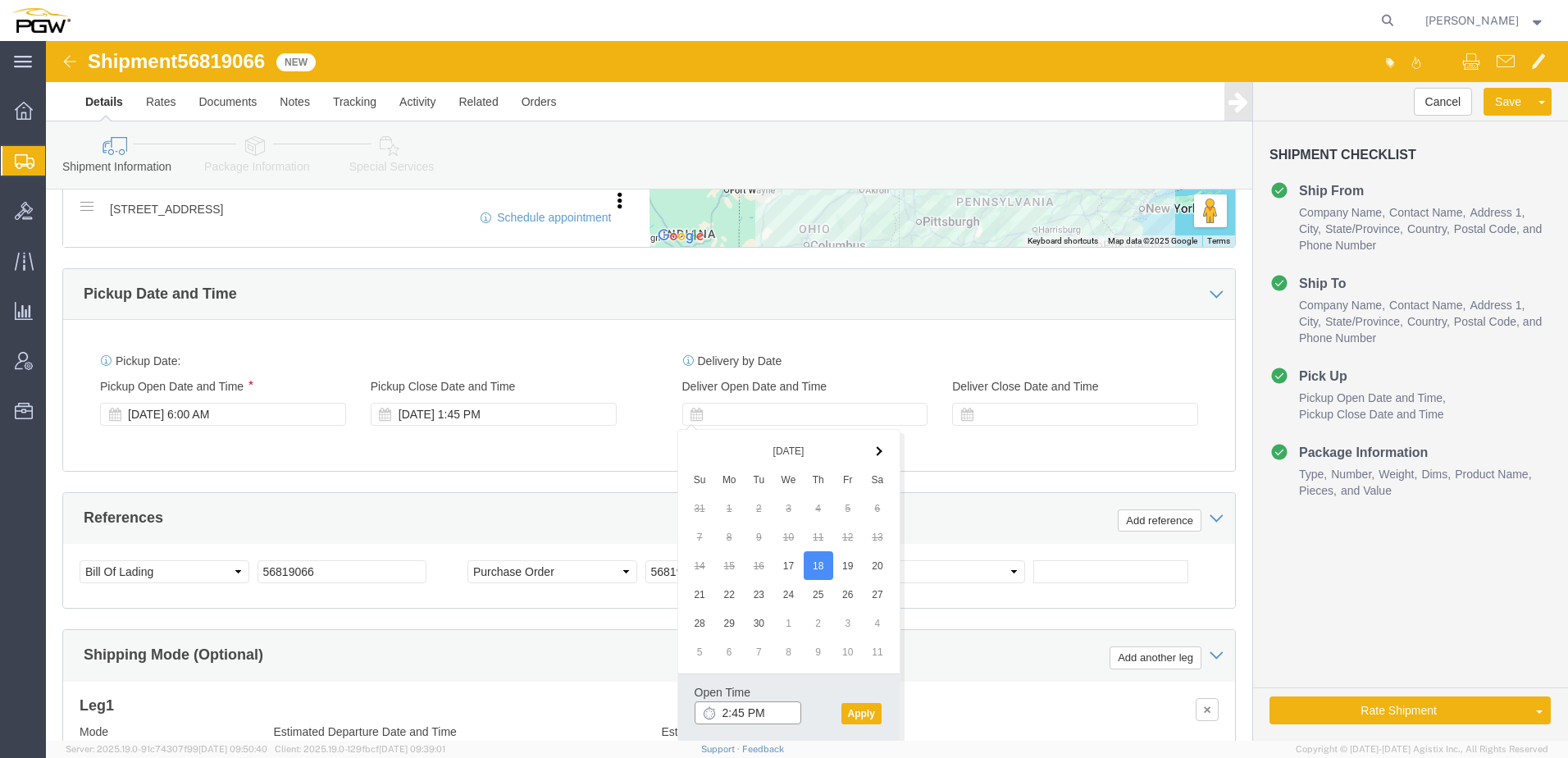
click input "2:45 PM"
type input "2:00 PM"
click button "Apply"
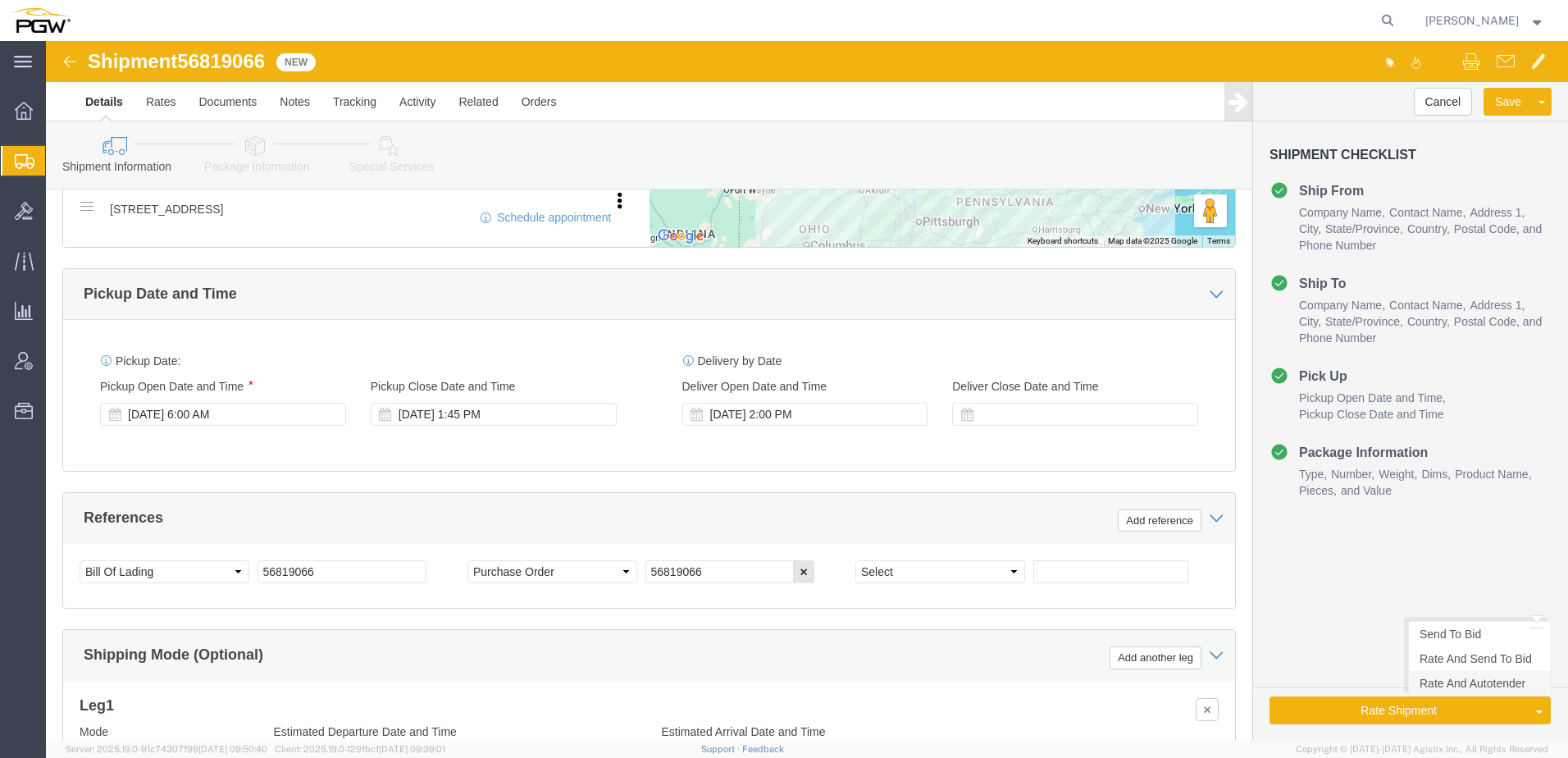
click link "Rate And Autotender"
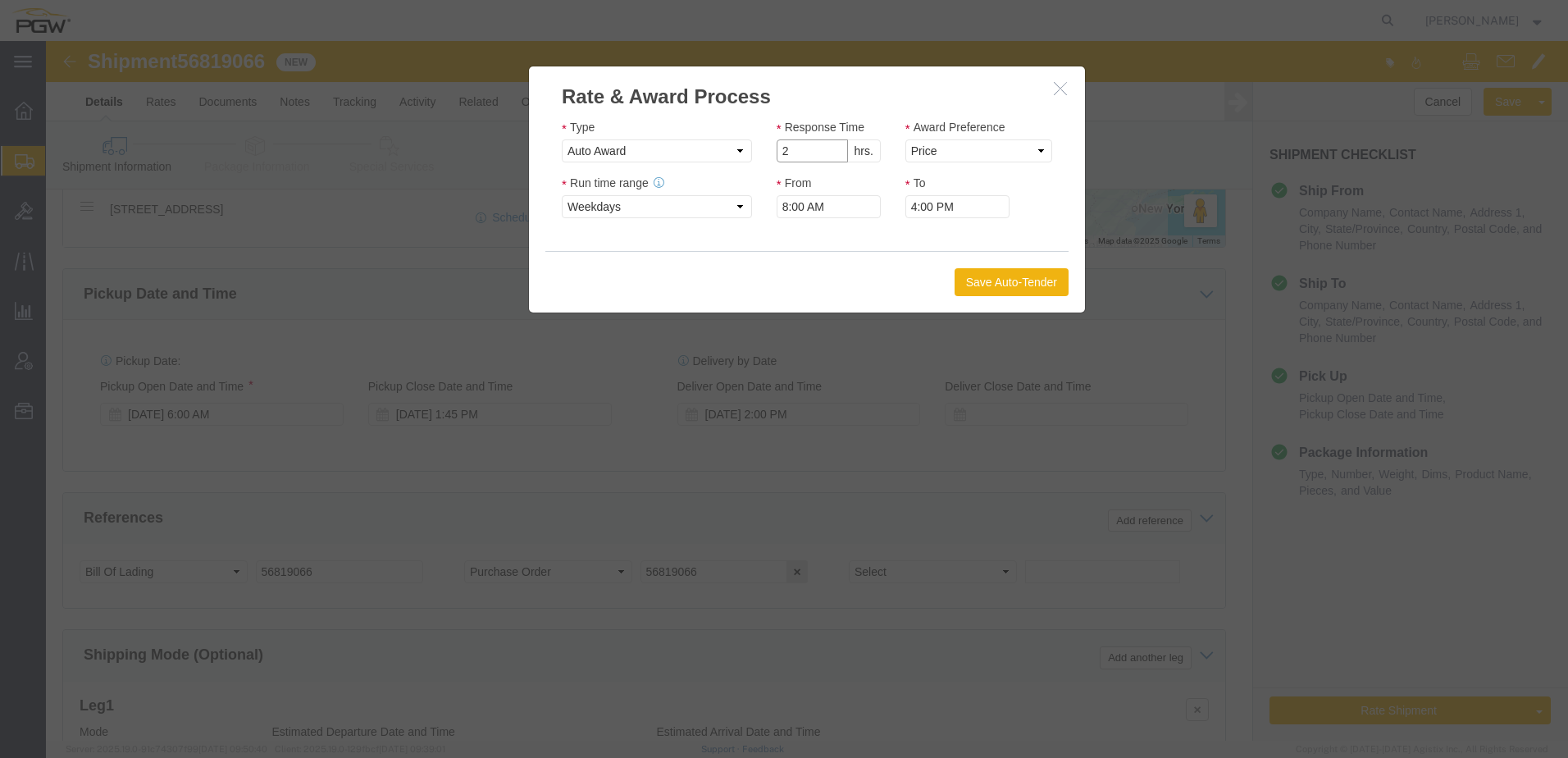
type input "2"
click input "2"
click select "Price Carrier Rank"
select select "LANE_RANK"
click select "Price Carrier Rank"
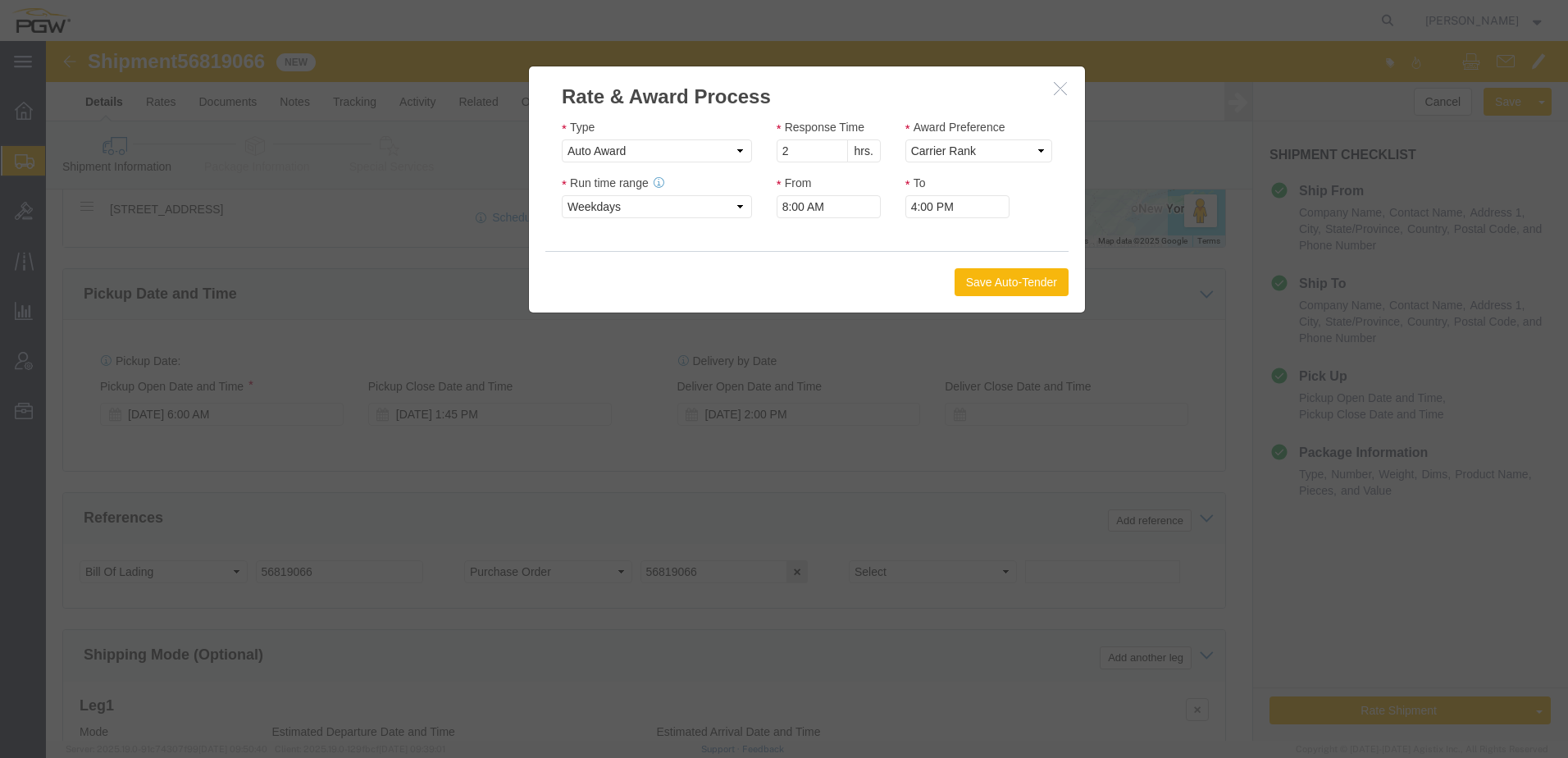
click button "Save Auto-Tender"
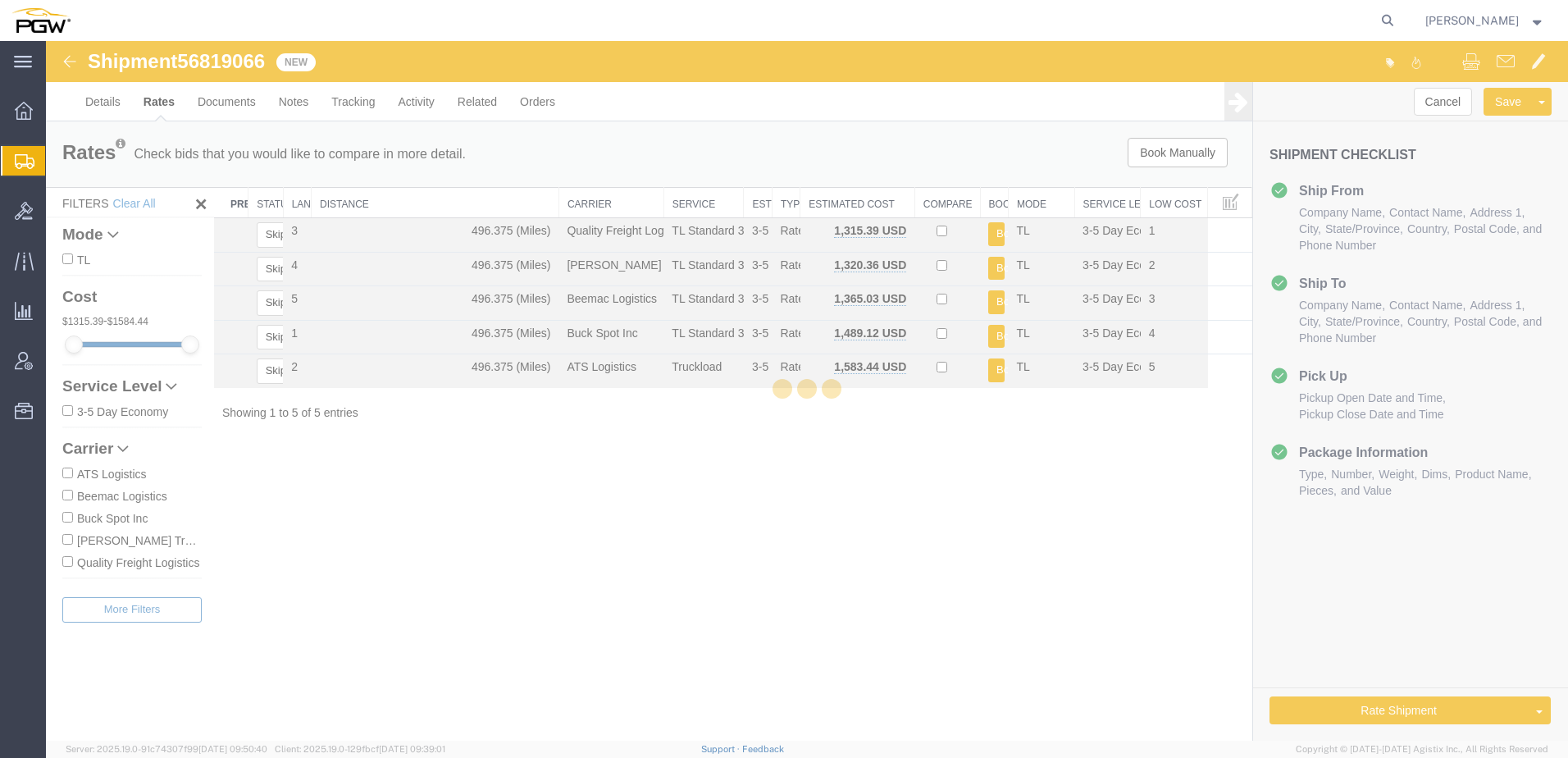
scroll to position [0, 0]
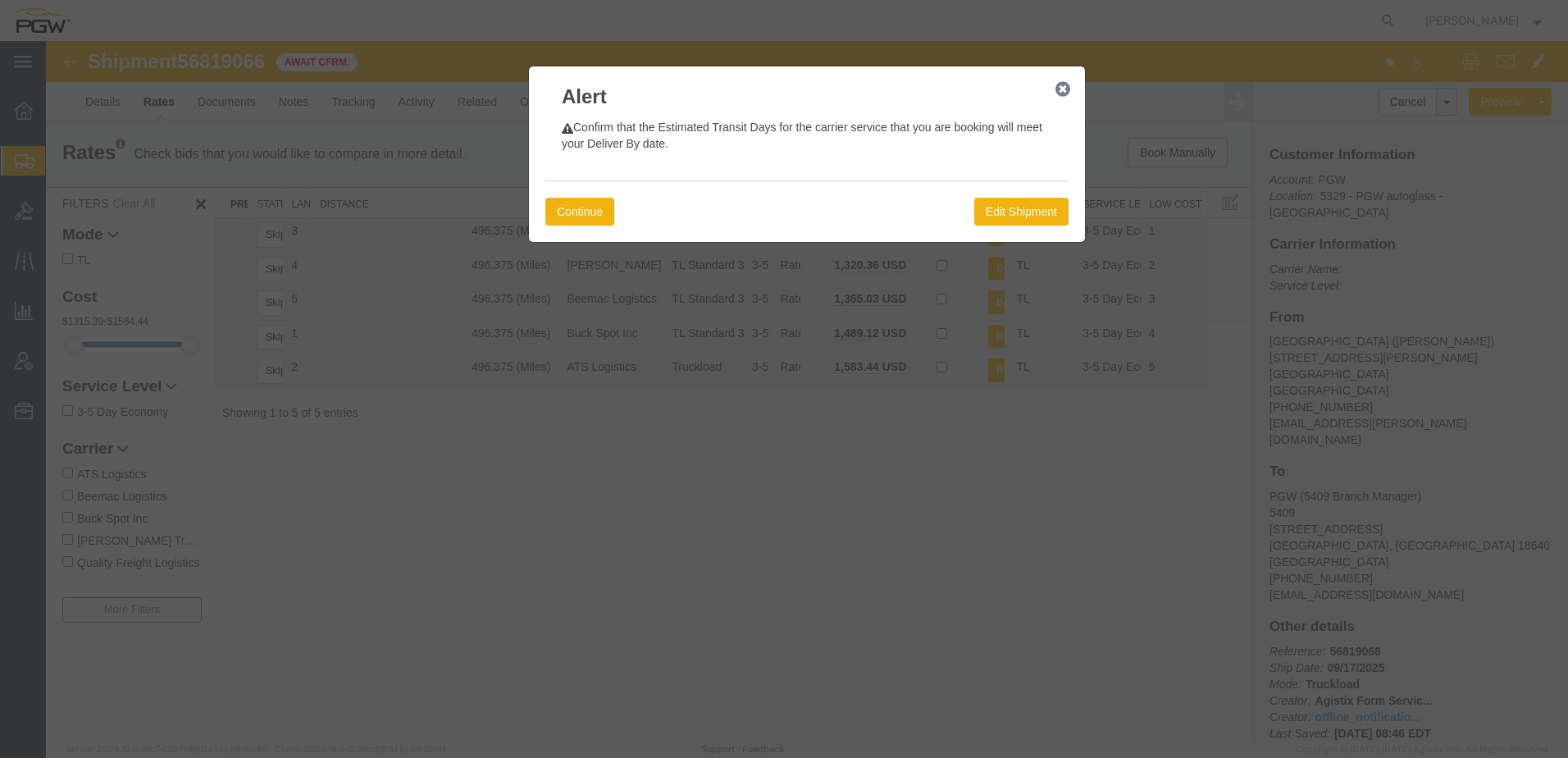
click at [1062, 90] on icon "button" at bounding box center [1063, 89] width 15 height 13
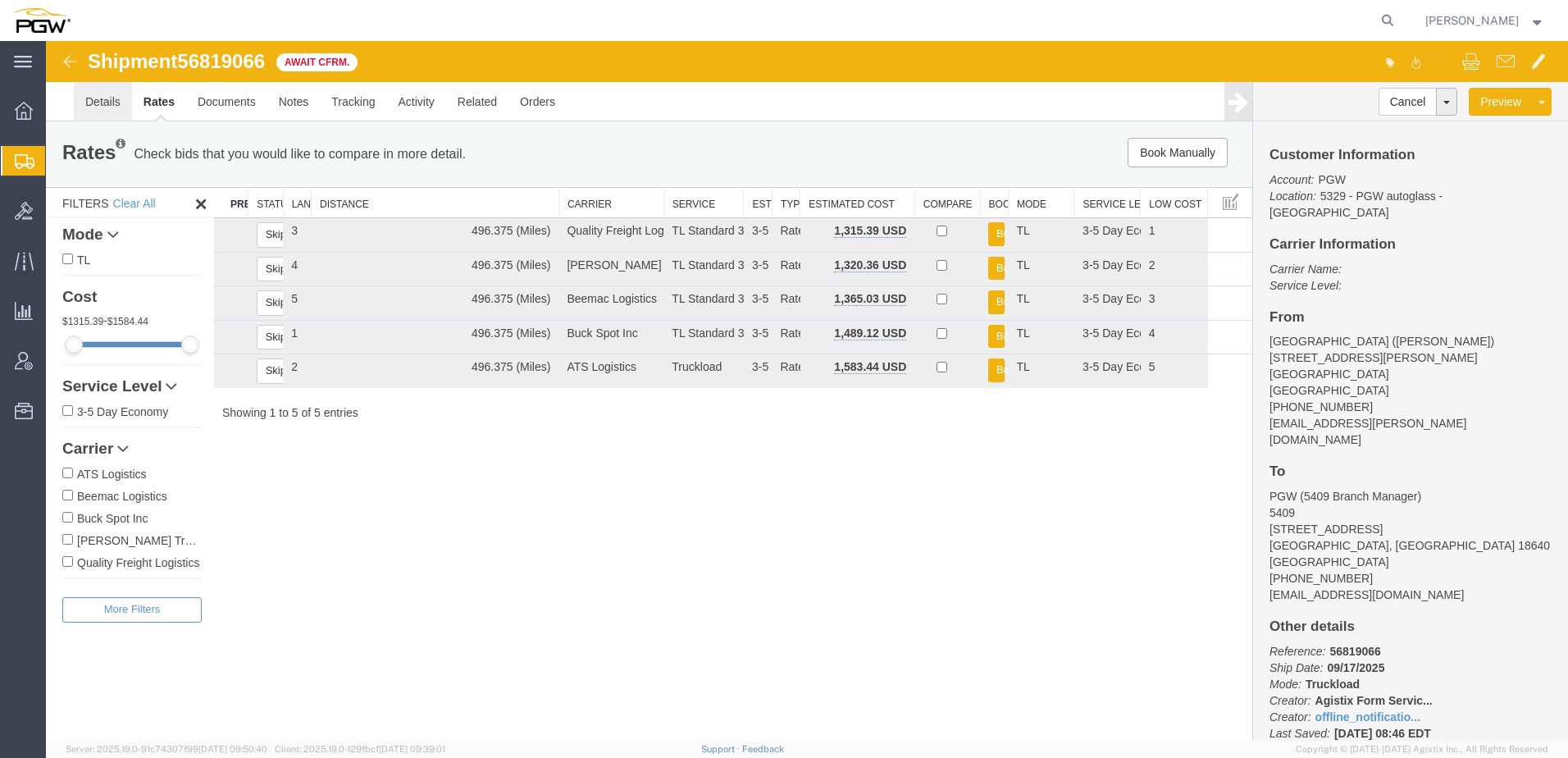
click at [92, 107] on link "Details" at bounding box center [103, 101] width 58 height 39
